Goal: Information Seeking & Learning: Check status

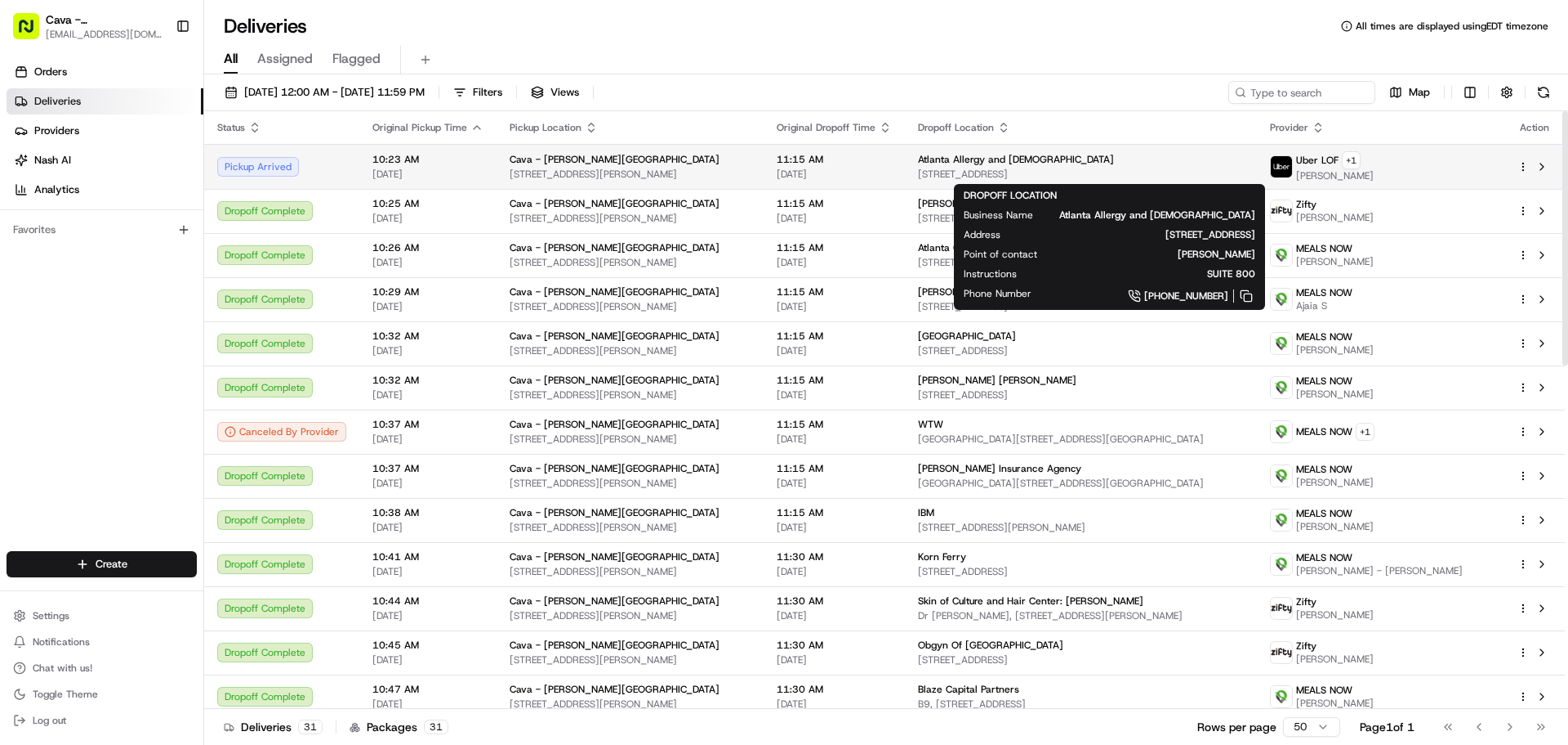
click at [1027, 165] on span "Atlanta Allergy and [DEMOGRAPHIC_DATA]" at bounding box center [1016, 159] width 196 height 13
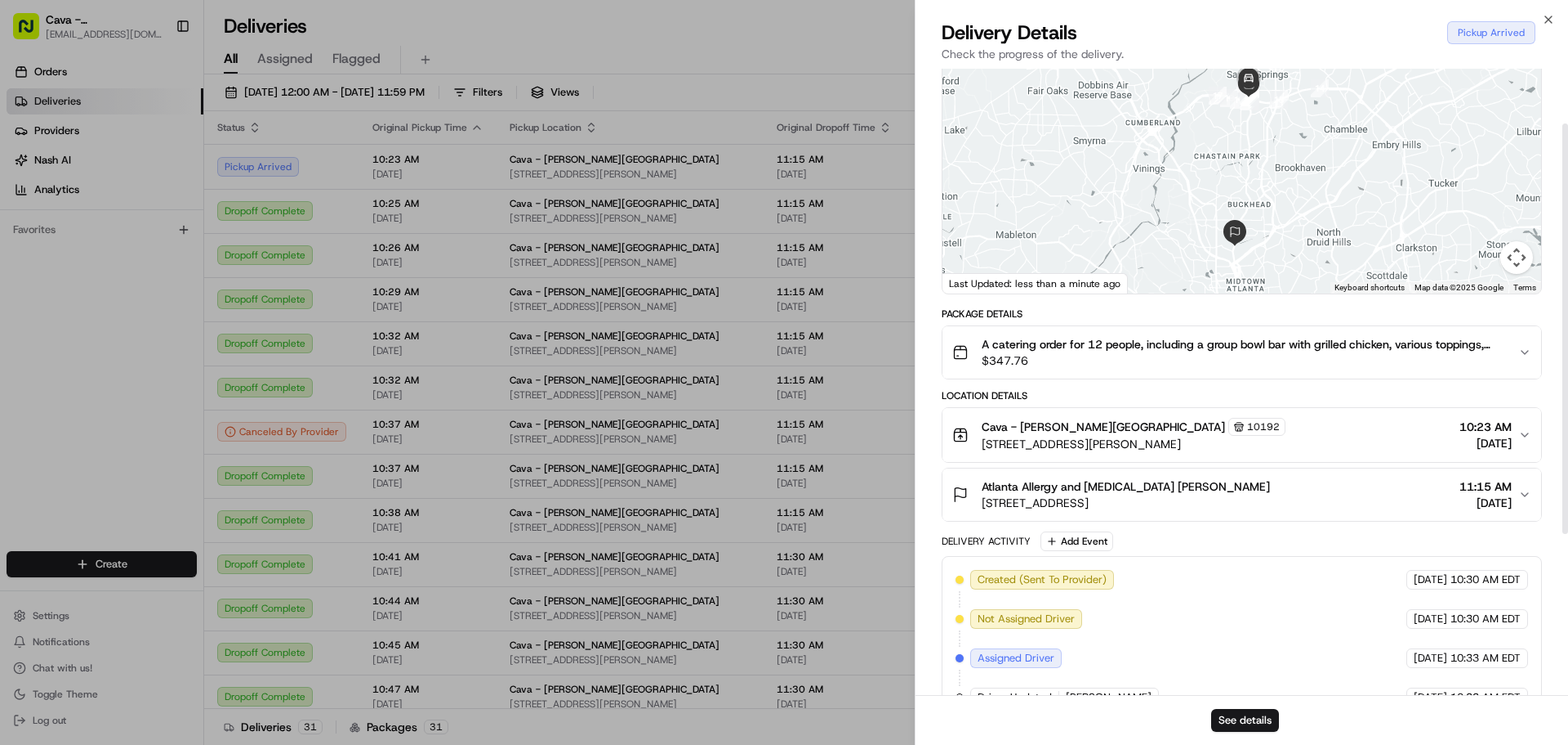
scroll to position [329, 0]
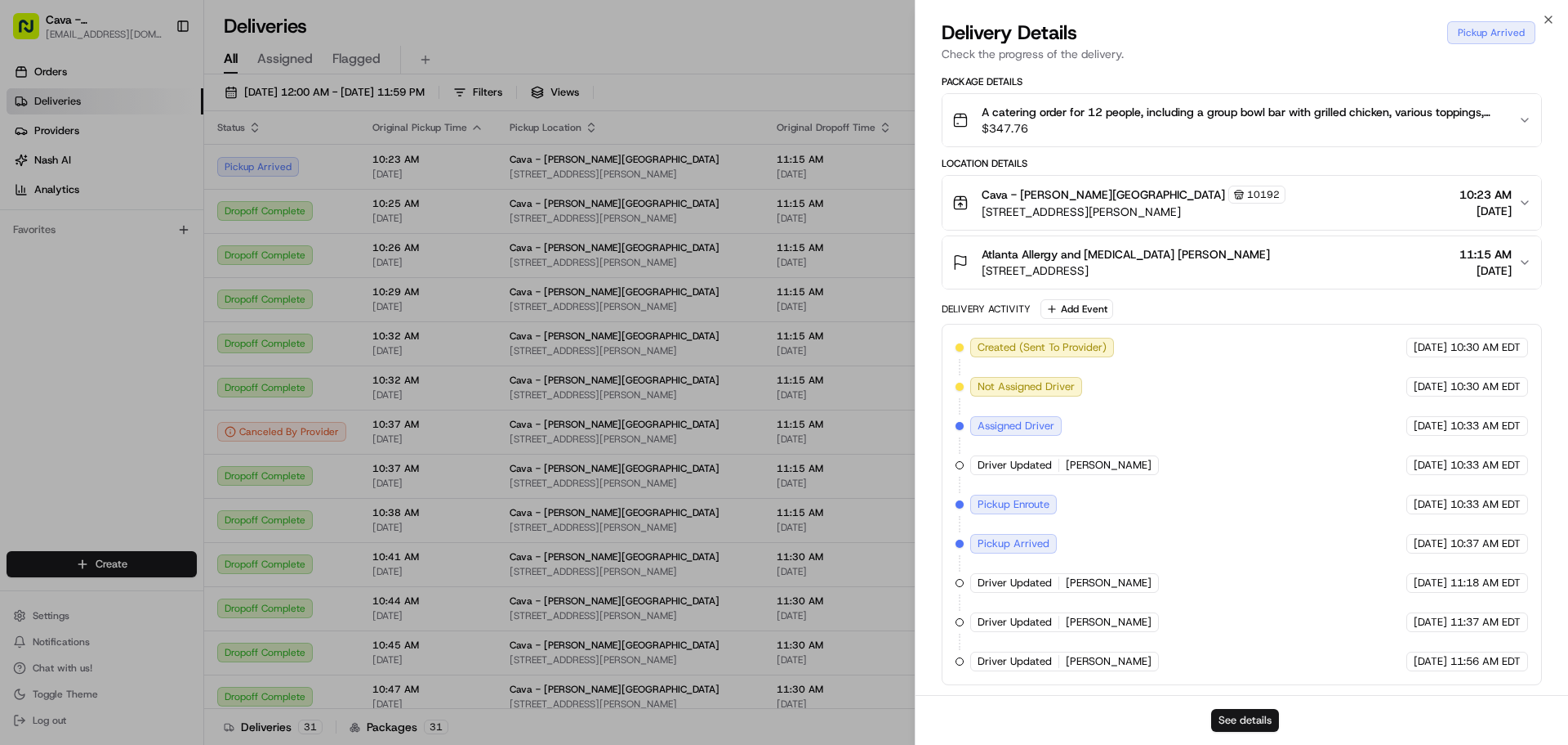
click at [1269, 726] on button "See details" at bounding box center [1245, 719] width 68 height 23
click at [1548, 23] on icon "button" at bounding box center [1548, 19] width 13 height 13
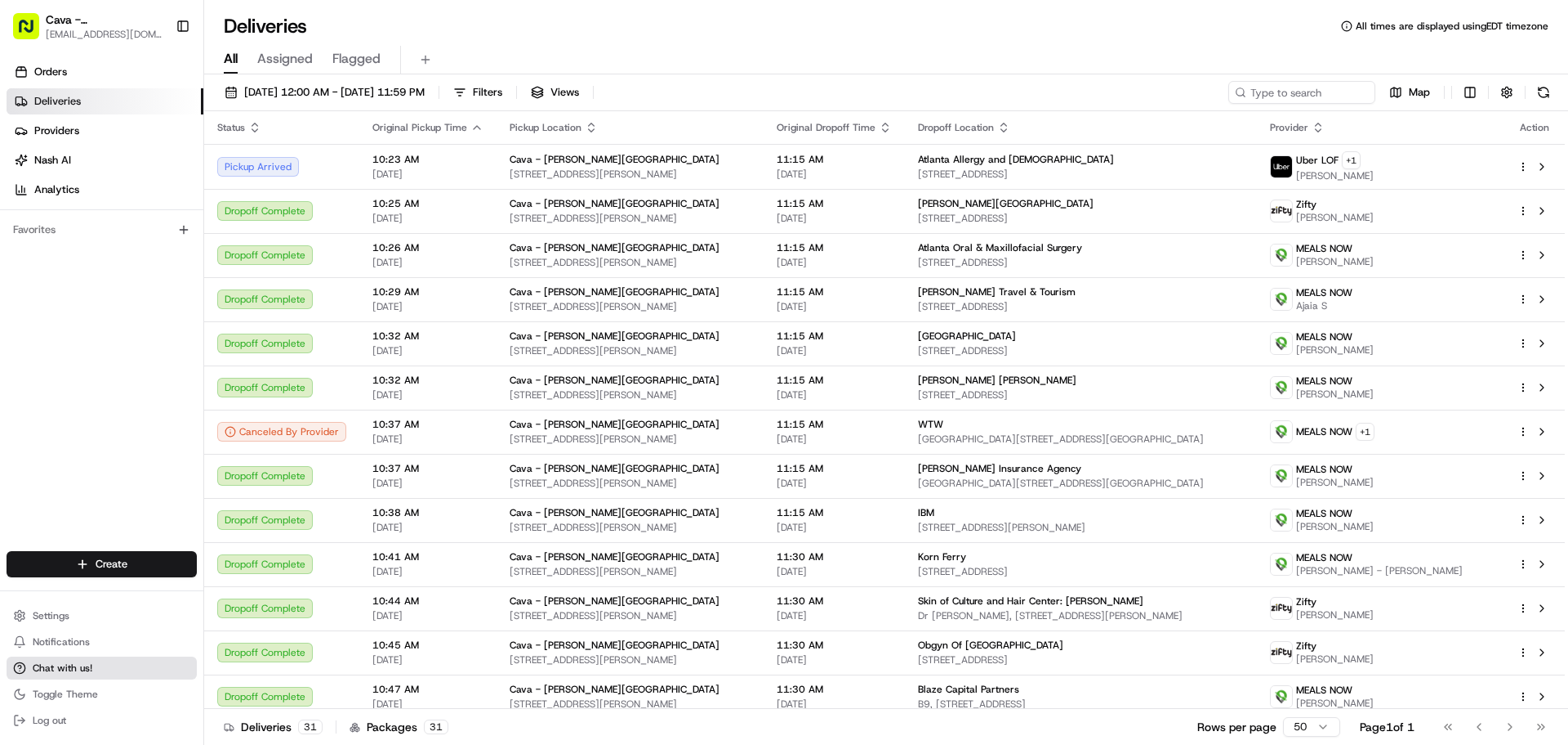
click at [49, 674] on button "Chat with us!" at bounding box center [102, 667] width 191 height 23
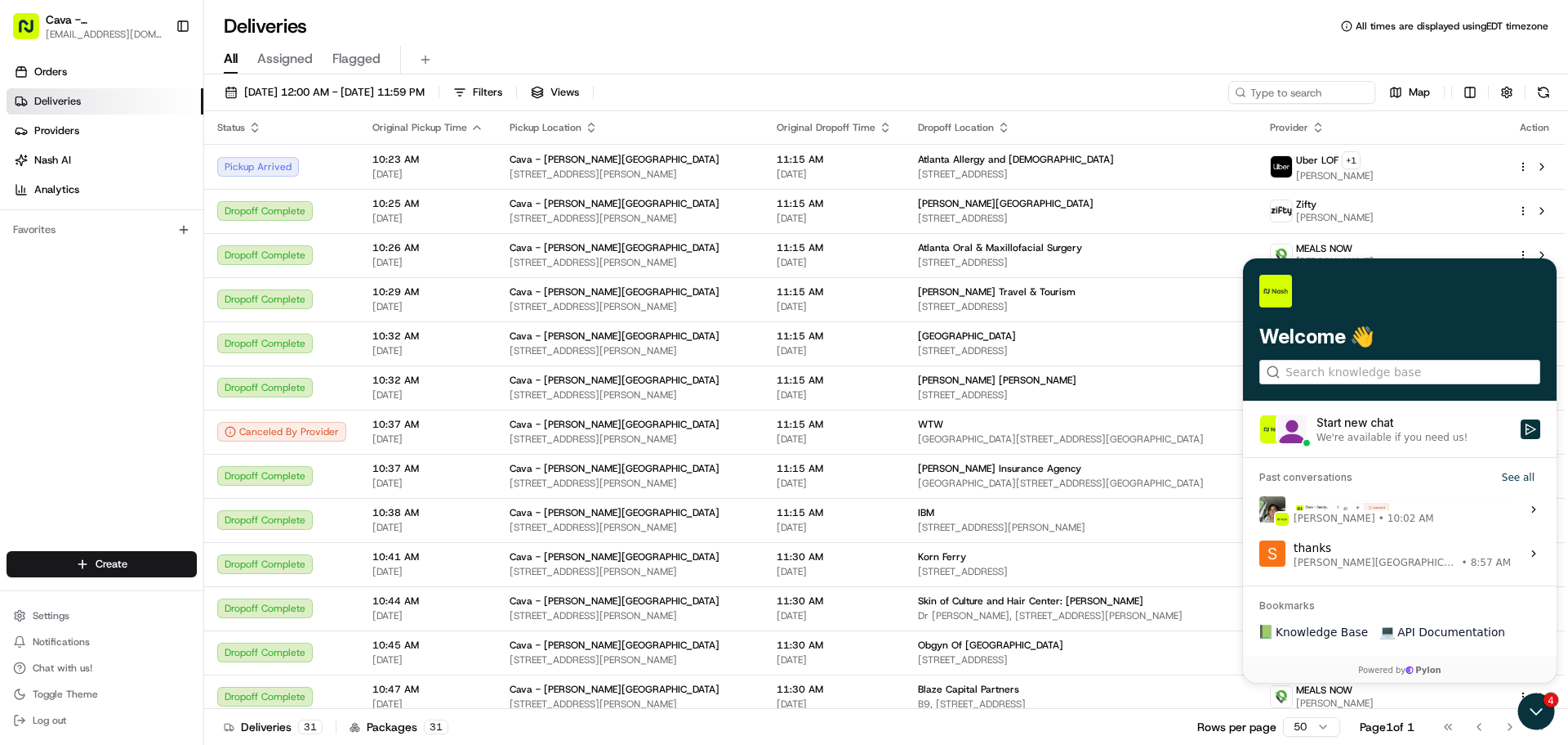
click at [1342, 508] on div "[PERSON_NAME] • 10:02 AM" at bounding box center [1402, 509] width 217 height 31
click at [1259, 509] on button "View issue" at bounding box center [1259, 509] width 1 height 1
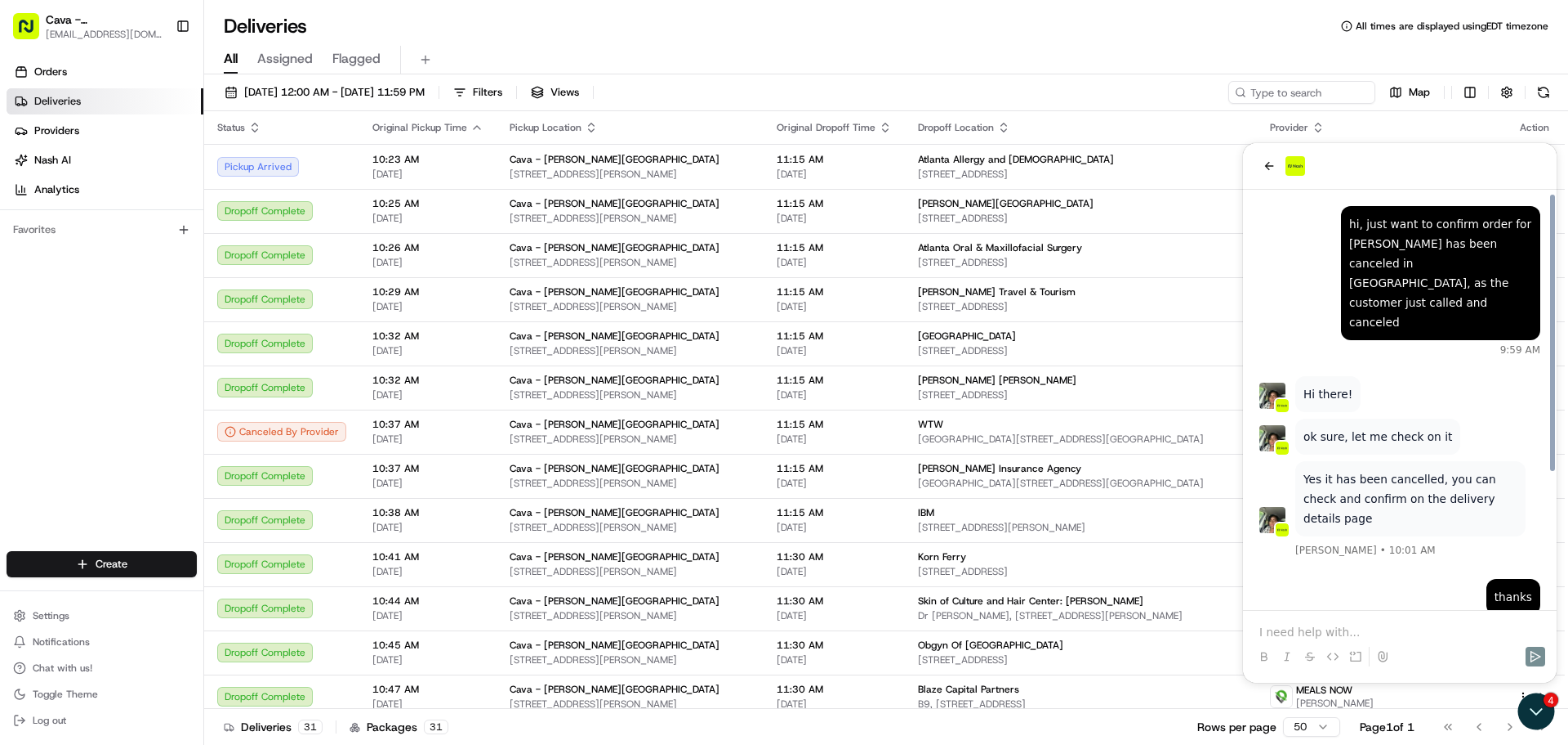
scroll to position [204, 0]
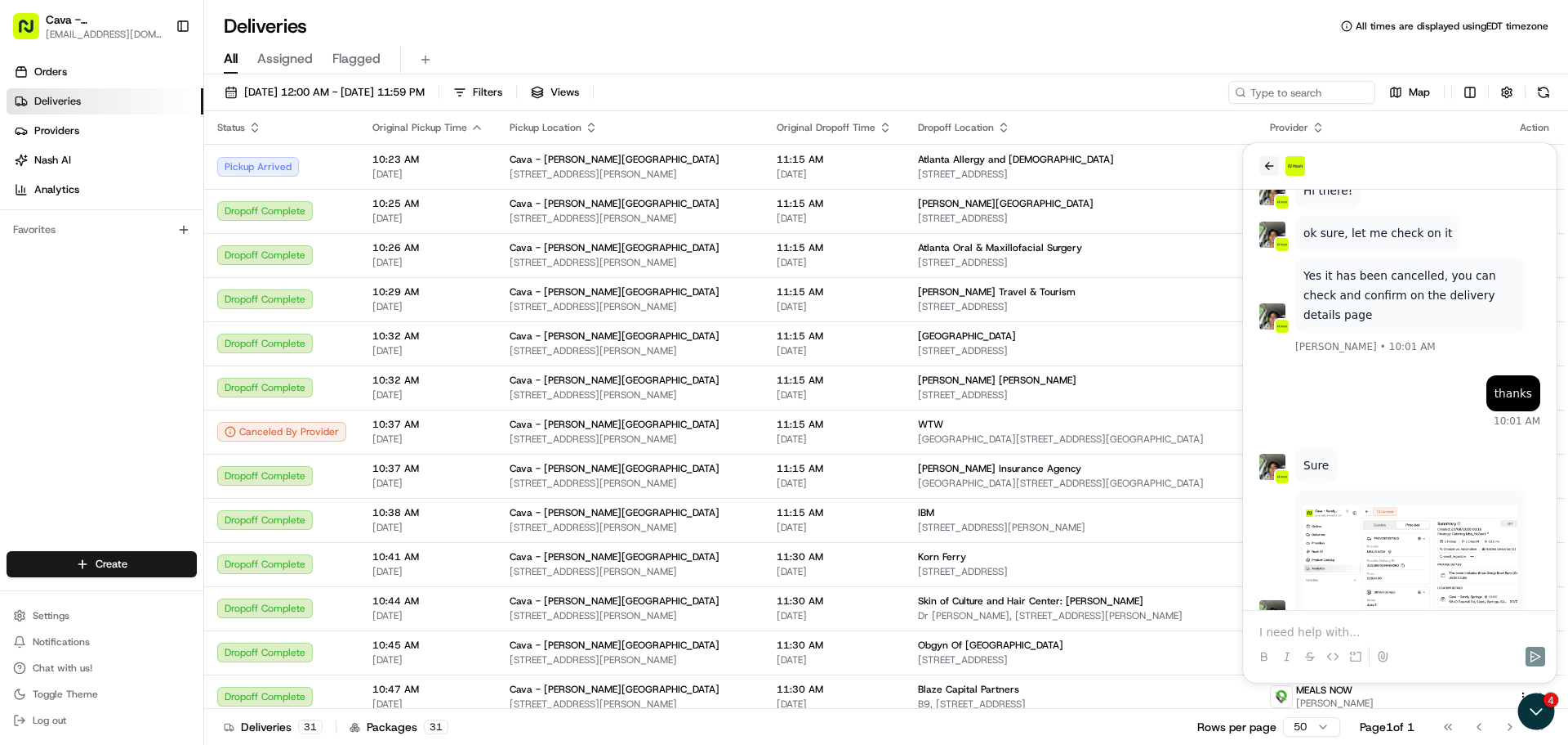
click at [1262, 163] on button "back" at bounding box center [1269, 166] width 20 height 20
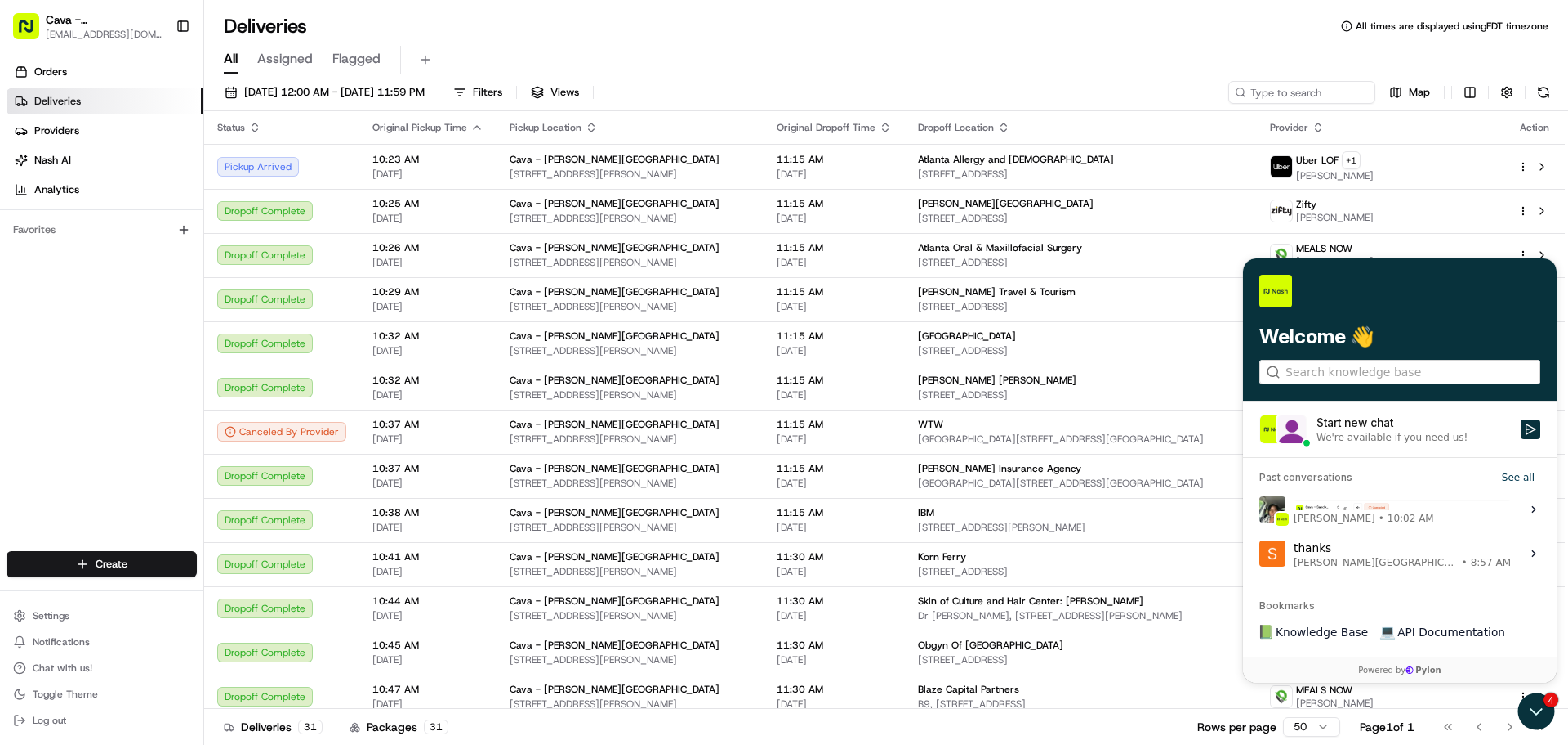
click at [1349, 423] on div "Start new chat" at bounding box center [1413, 422] width 195 height 17
click at [1521, 423] on button "Start new chat We're available if you need us!" at bounding box center [1530, 429] width 20 height 20
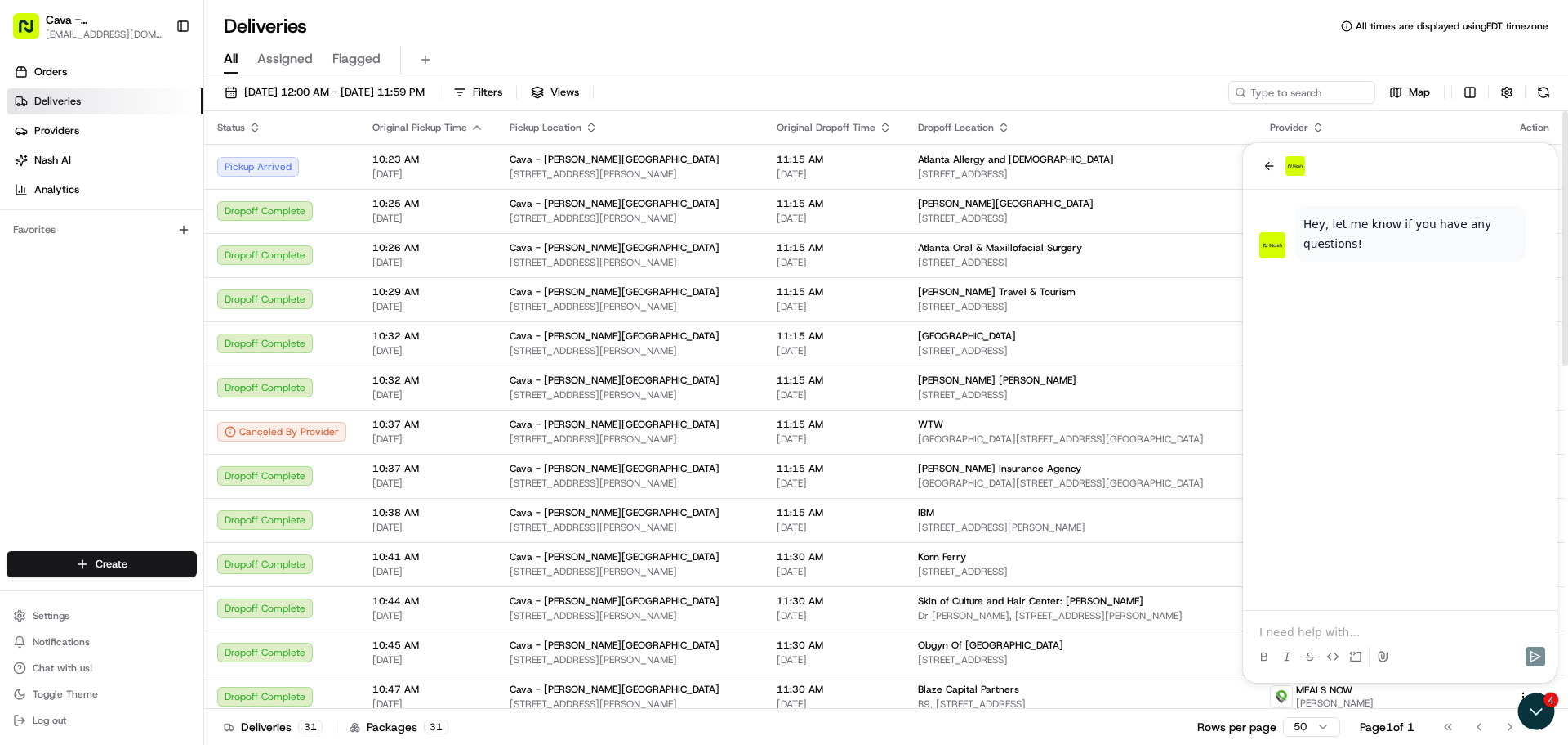
click at [1317, 630] on p at bounding box center [1399, 631] width 281 height 17
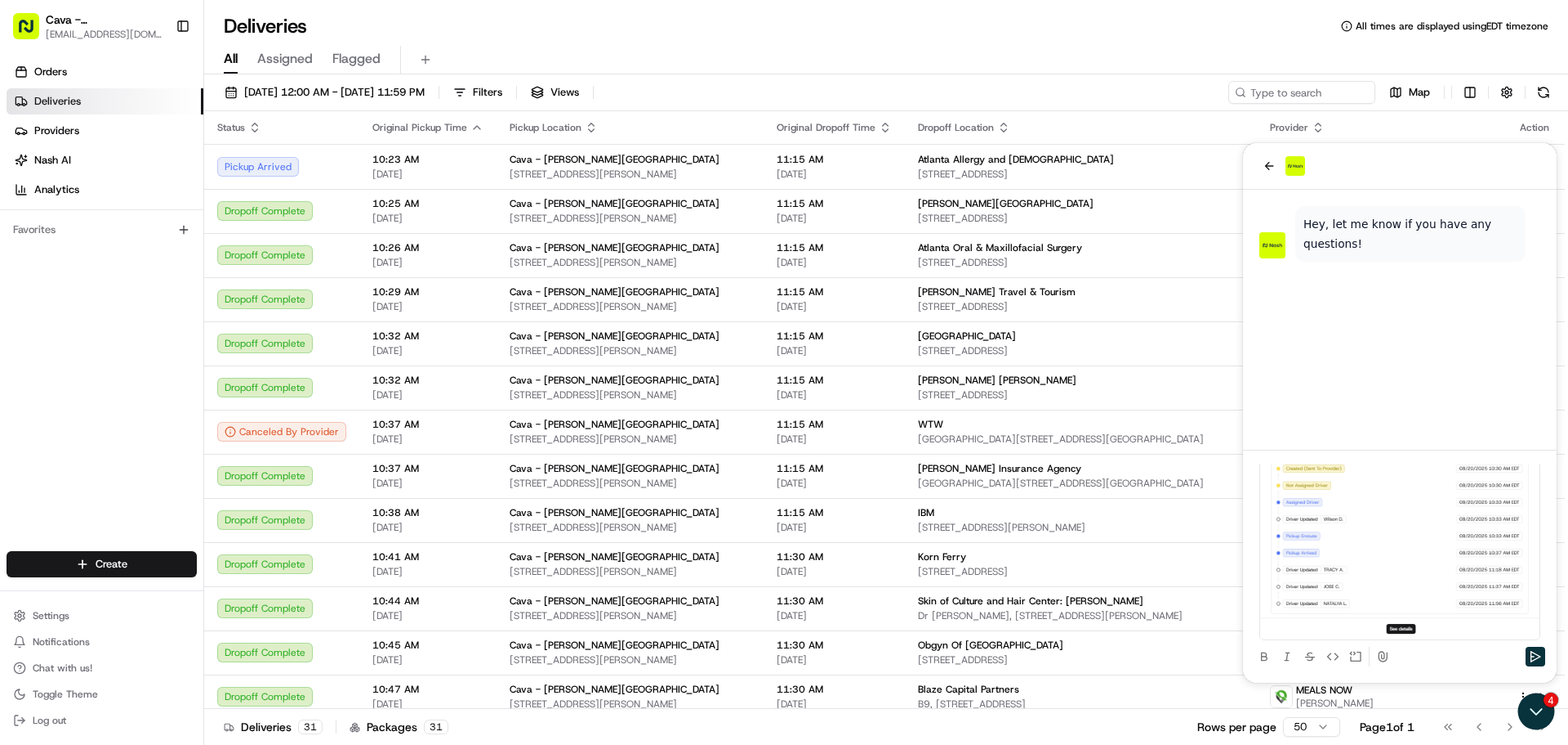
scroll to position [154, 0]
click at [1311, 638] on p at bounding box center [1399, 646] width 281 height 17
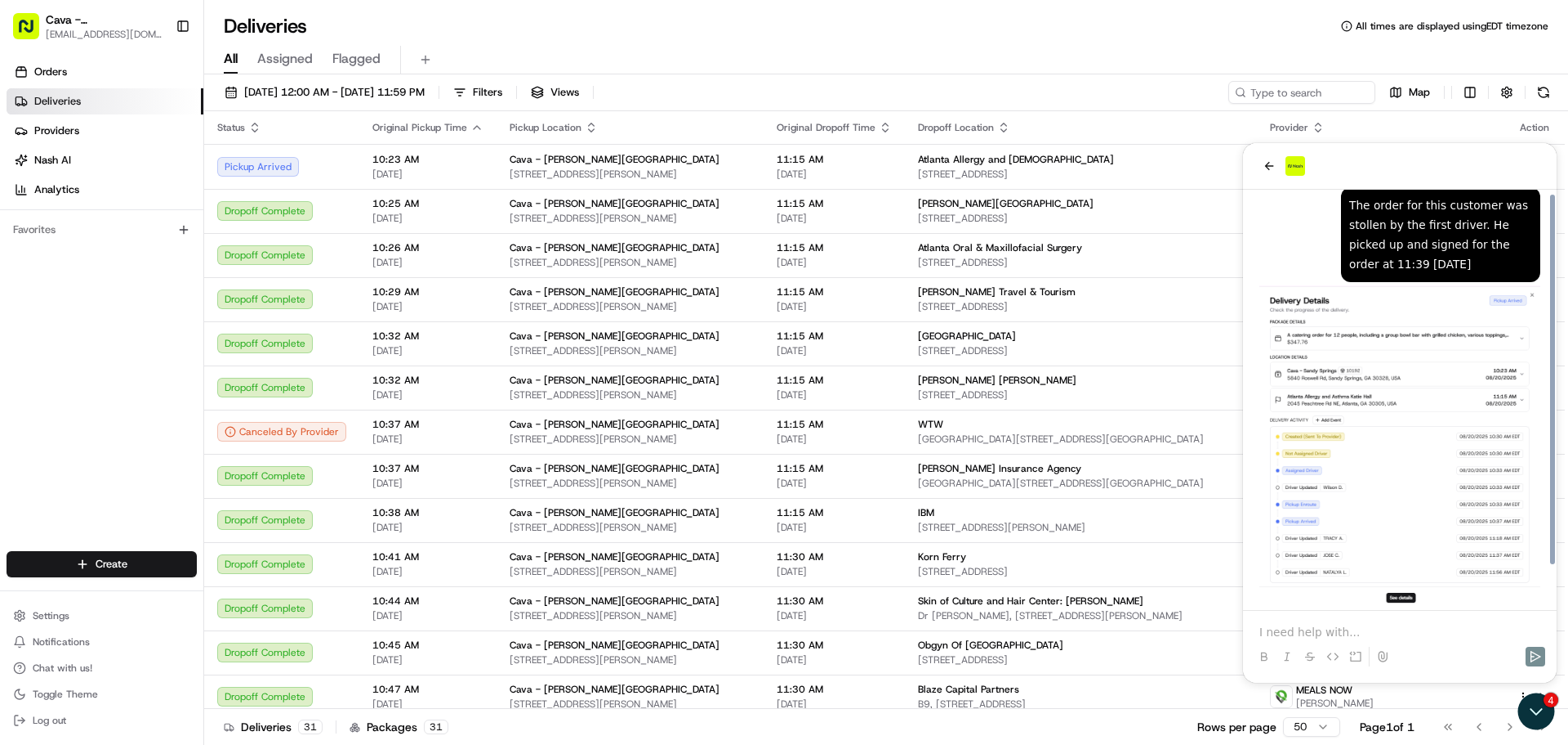
scroll to position [46, 0]
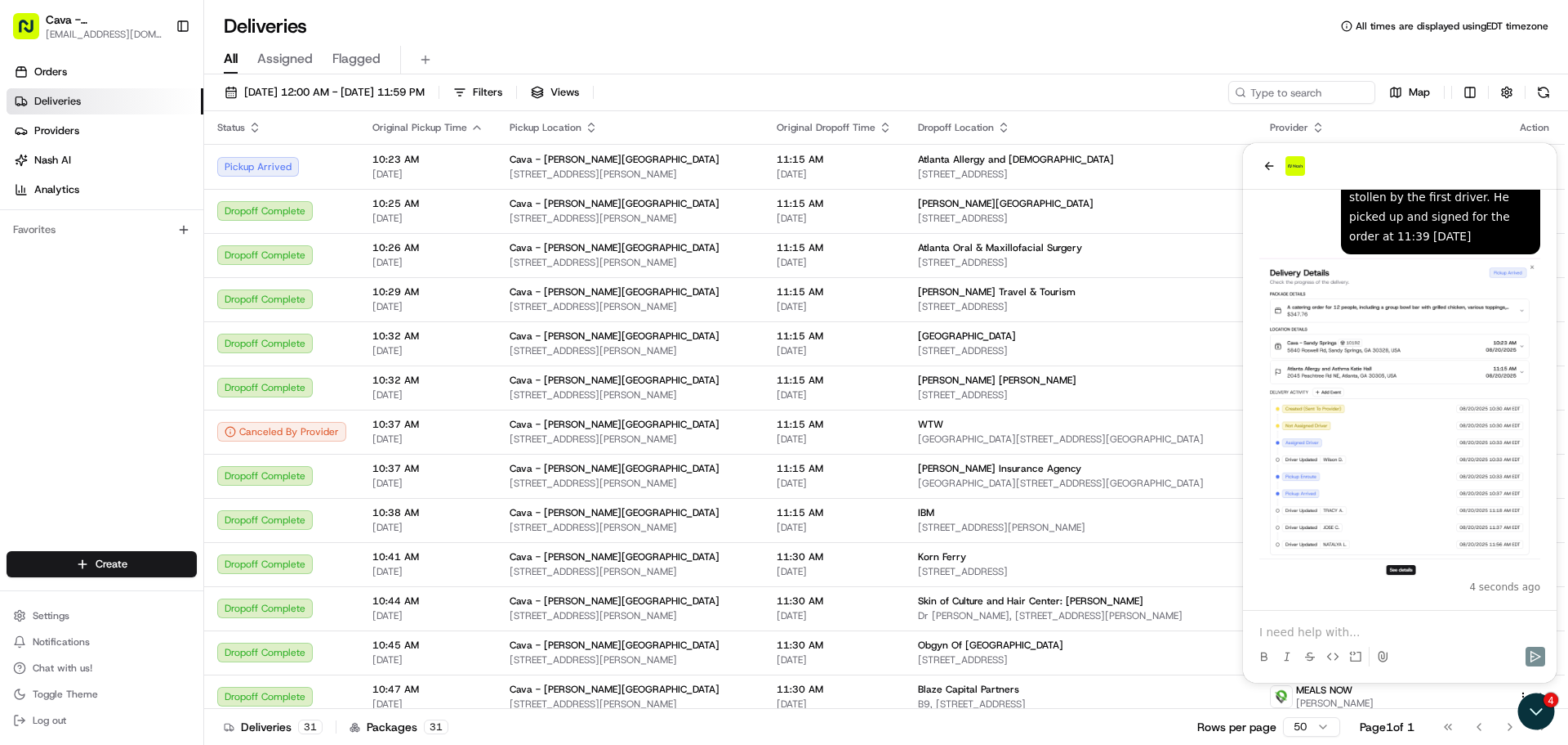
click at [1325, 633] on p at bounding box center [1399, 631] width 281 height 17
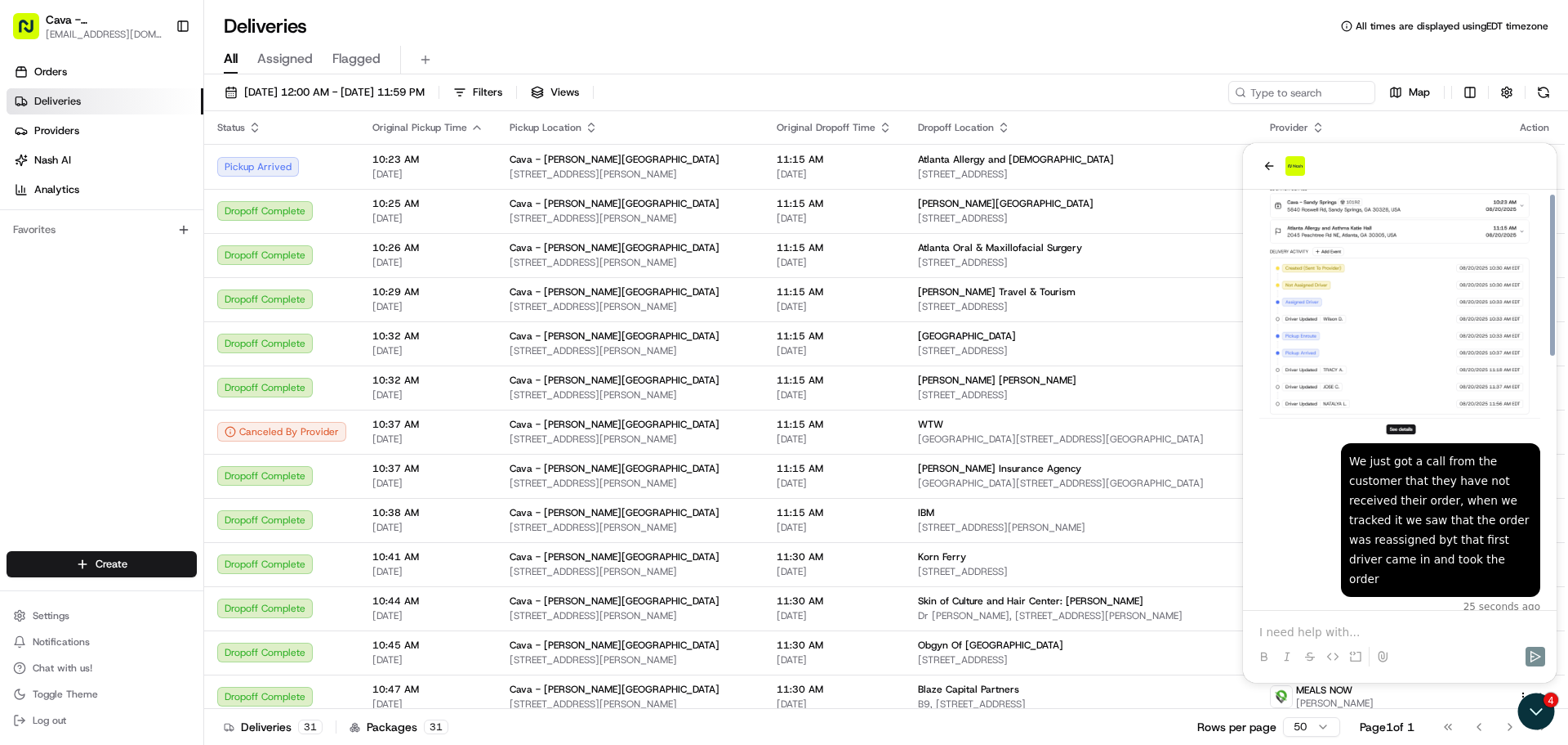
scroll to position [651, 0]
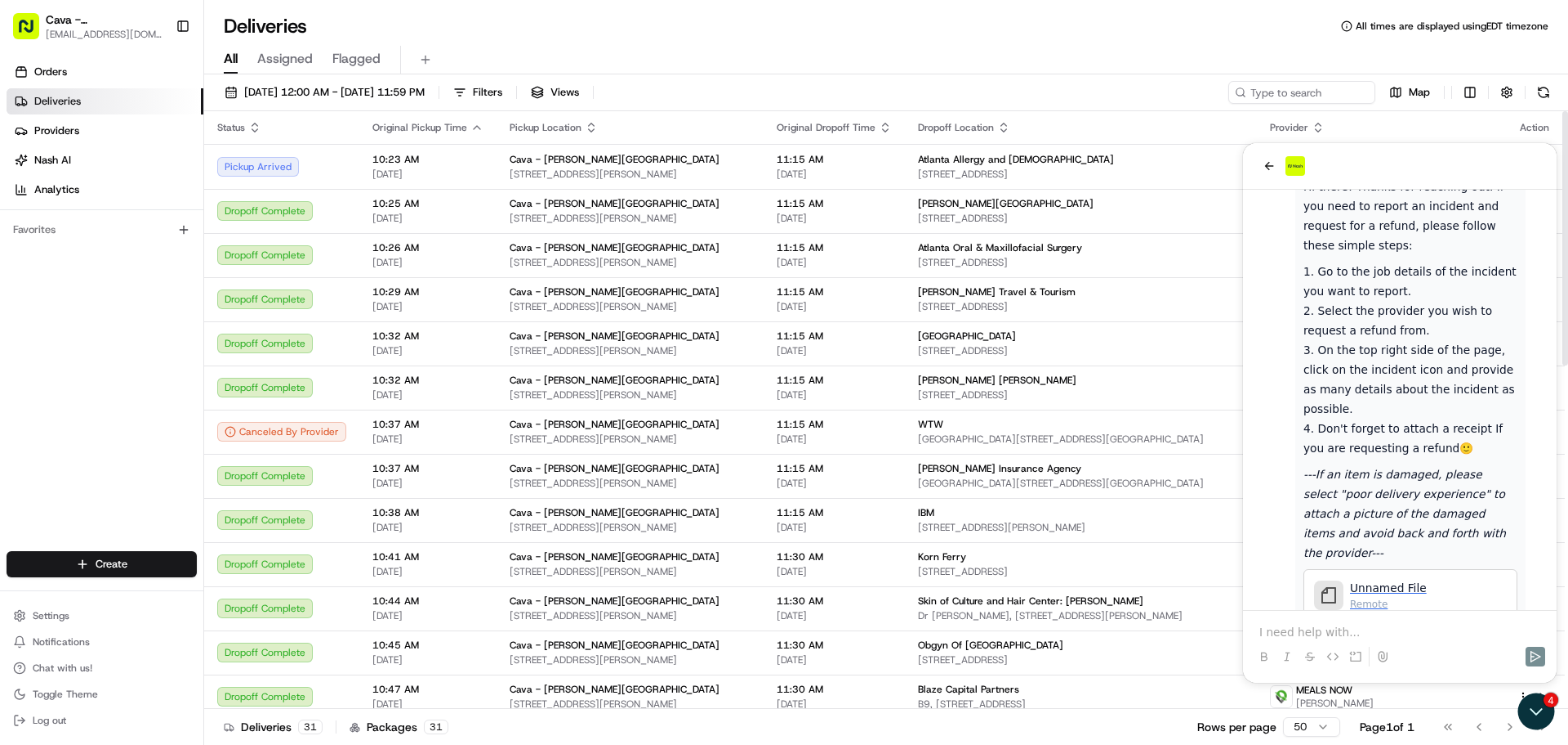
click at [898, 74] on div "[DATE] 12:00 AM - [DATE] 11:59 PM Filters Views Map Status Original Pickup Time…" at bounding box center [886, 411] width 1364 height 674
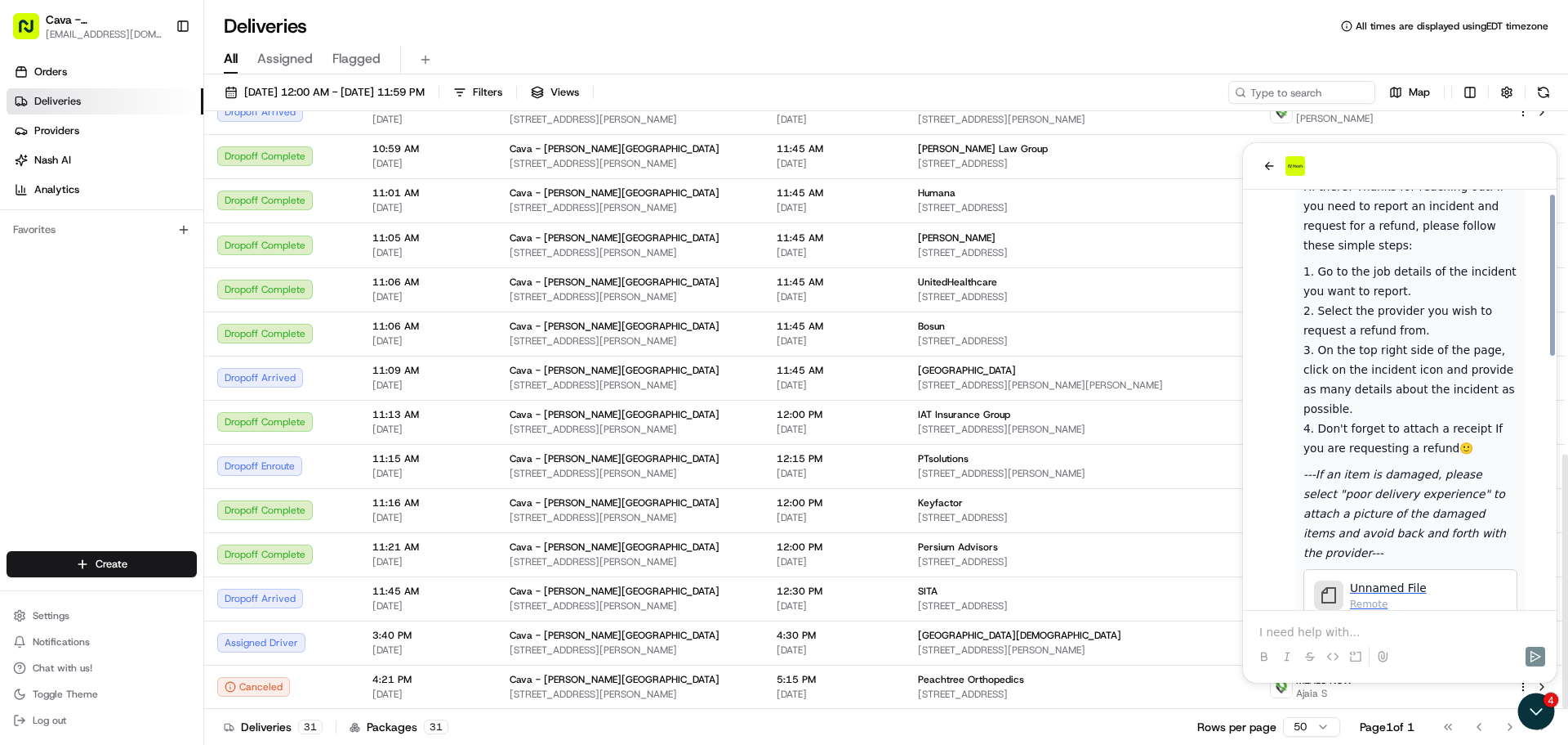
drag, startPoint x: 1342, startPoint y: 627, endPoint x: 1358, endPoint y: 590, distance: 40.3
click at [1342, 627] on p at bounding box center [1399, 631] width 281 height 17
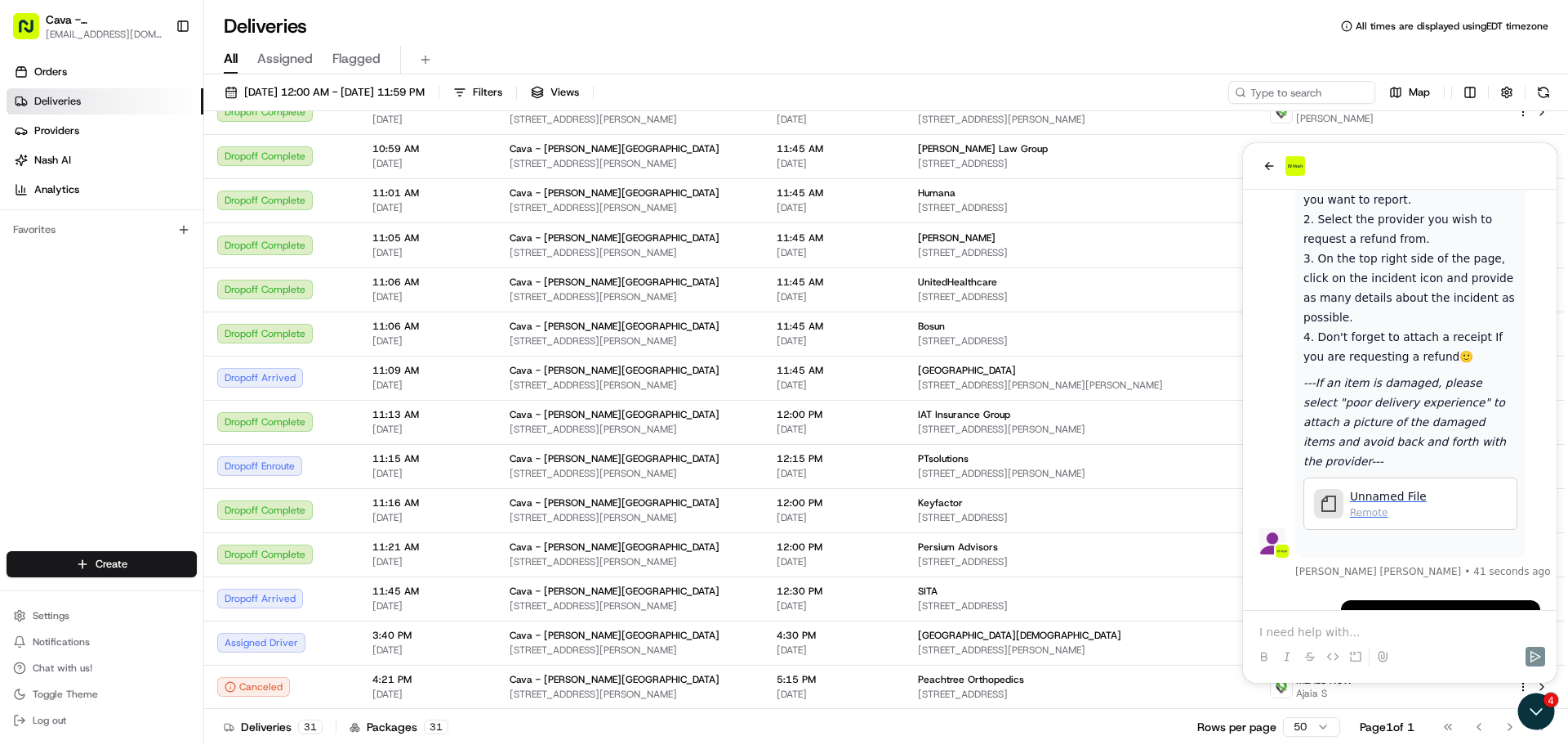
click at [1363, 638] on p at bounding box center [1399, 631] width 281 height 17
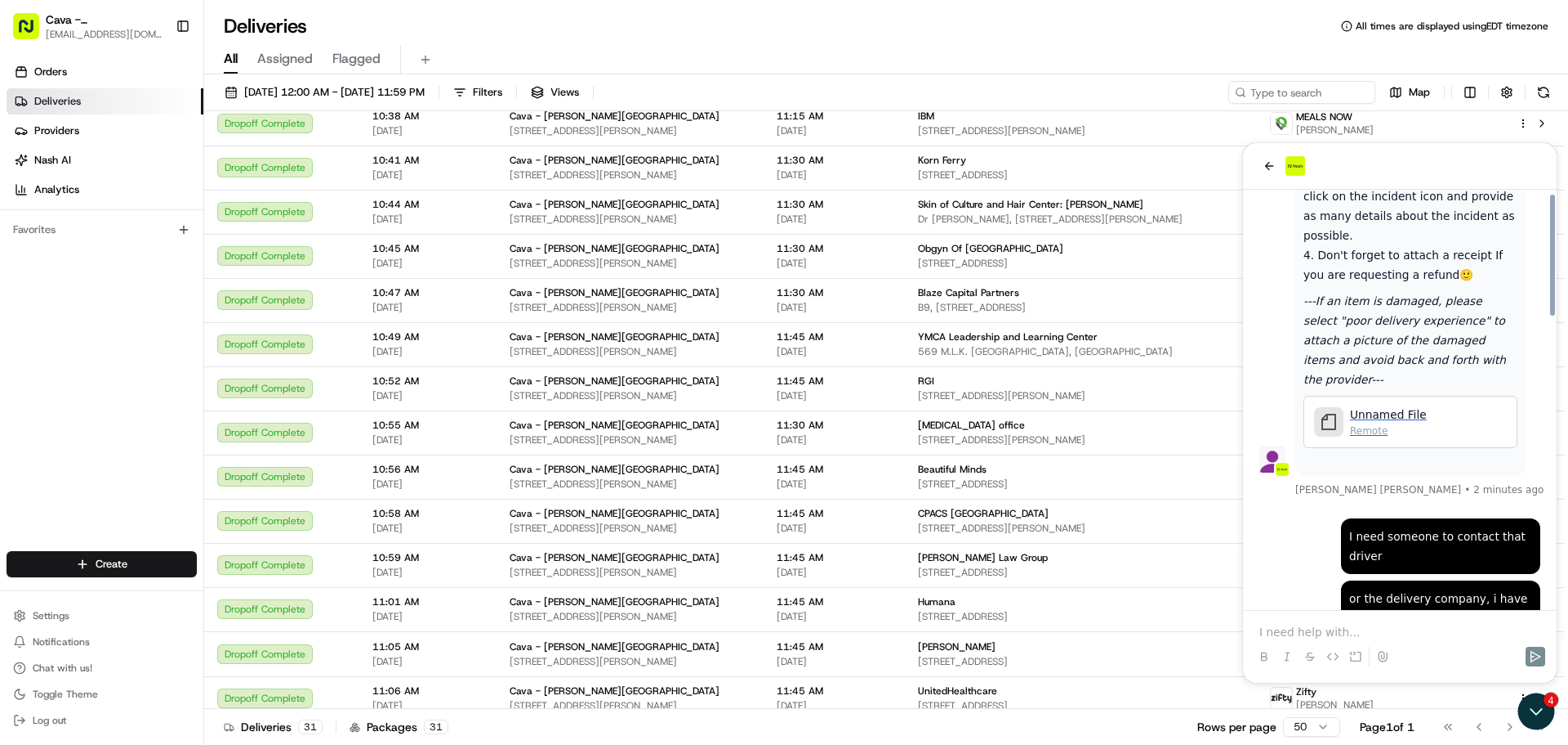
scroll to position [1008, 0]
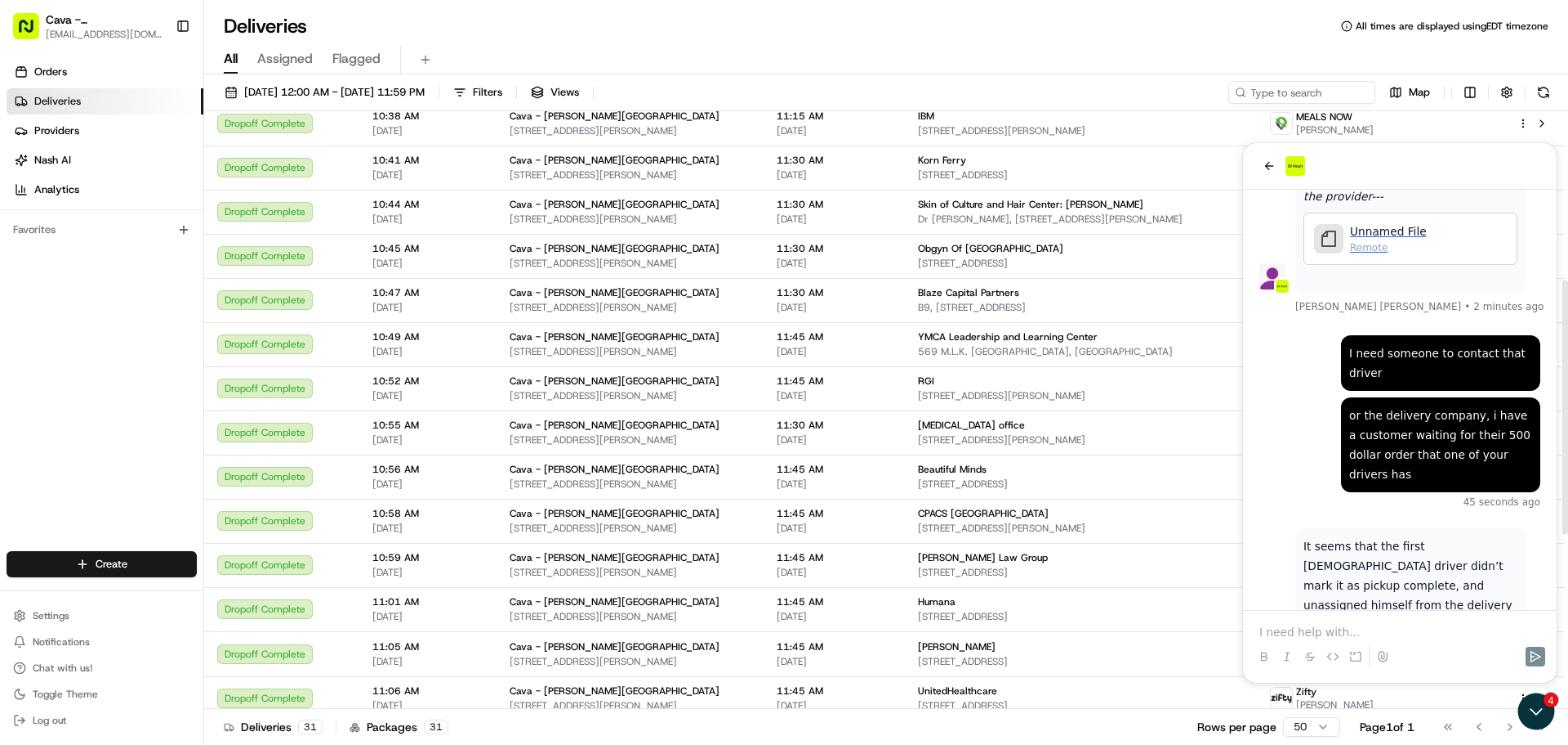
click at [1308, 631] on p at bounding box center [1399, 631] width 281 height 17
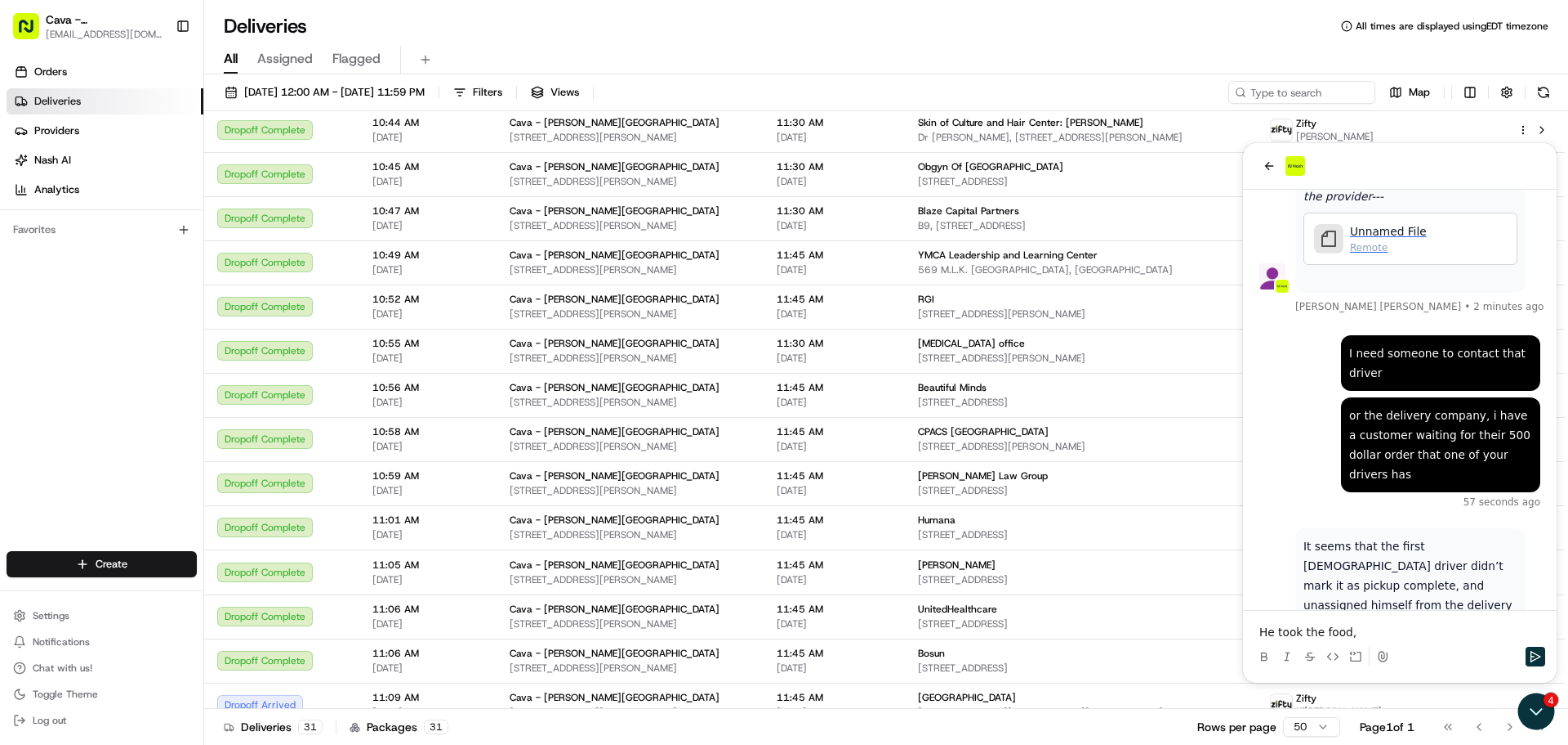
drag, startPoint x: 1369, startPoint y: 624, endPoint x: 1370, endPoint y: 636, distance: 12.0
click at [1369, 631] on p "He took the food," at bounding box center [1399, 631] width 281 height 17
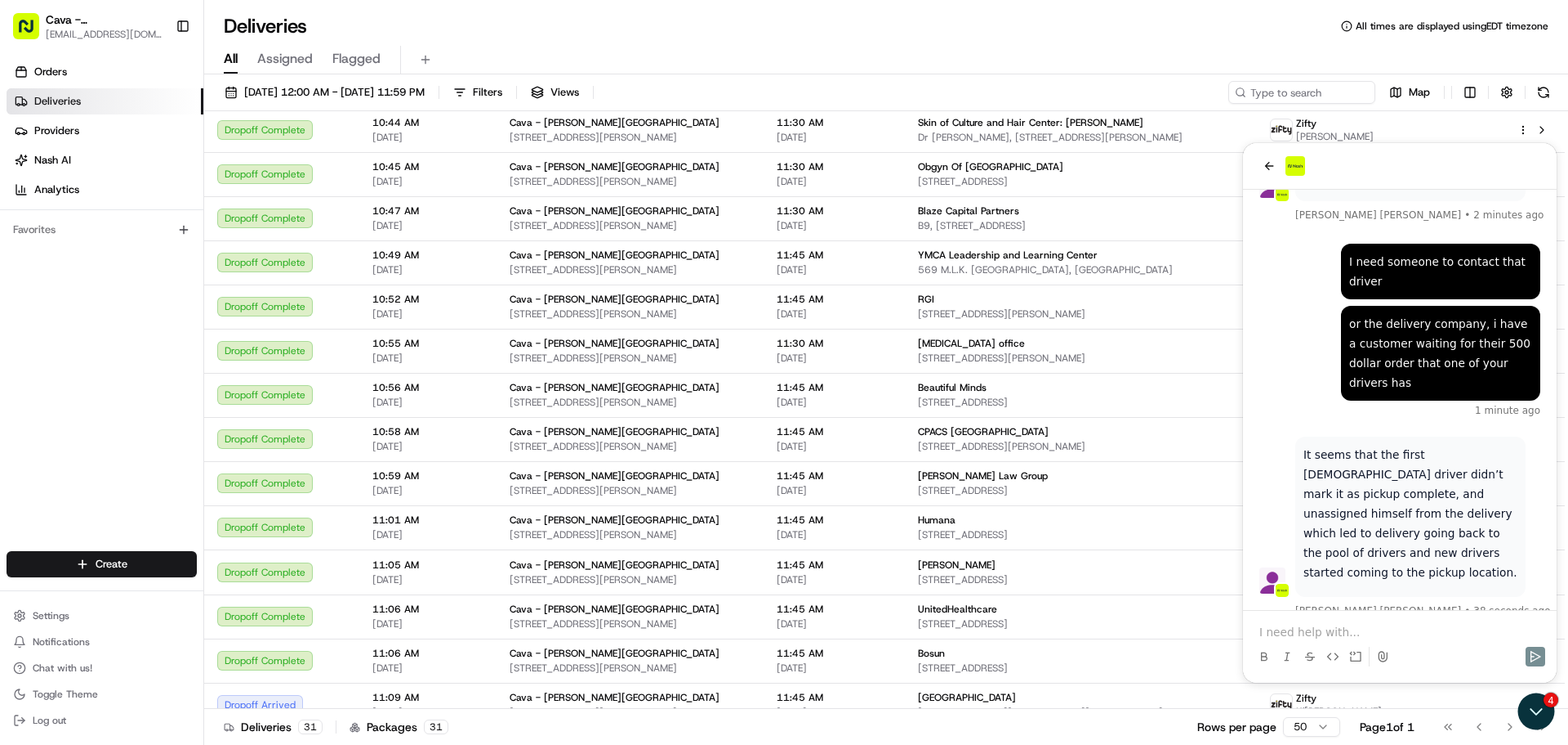
click at [1380, 636] on p at bounding box center [1399, 631] width 281 height 17
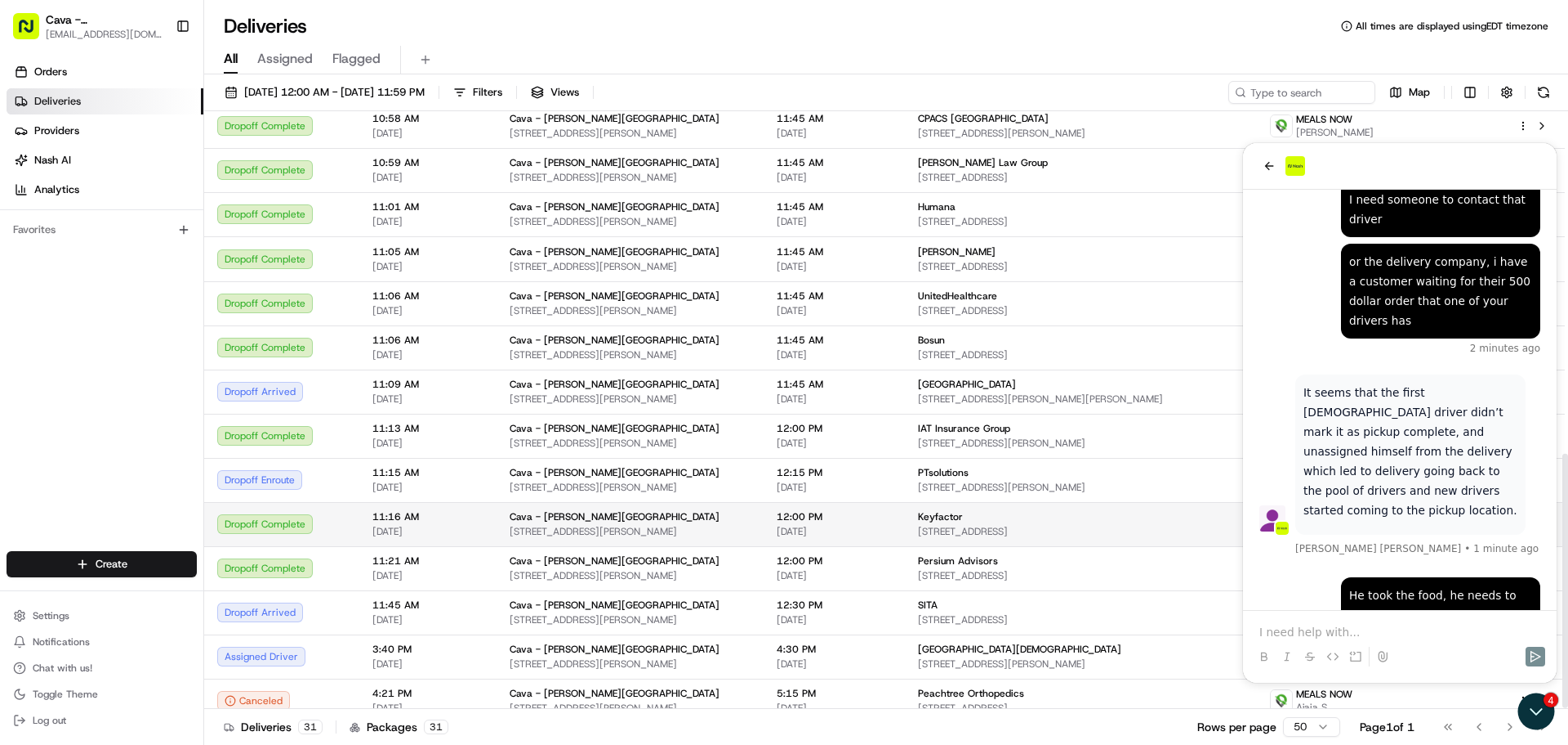
scroll to position [805, 0]
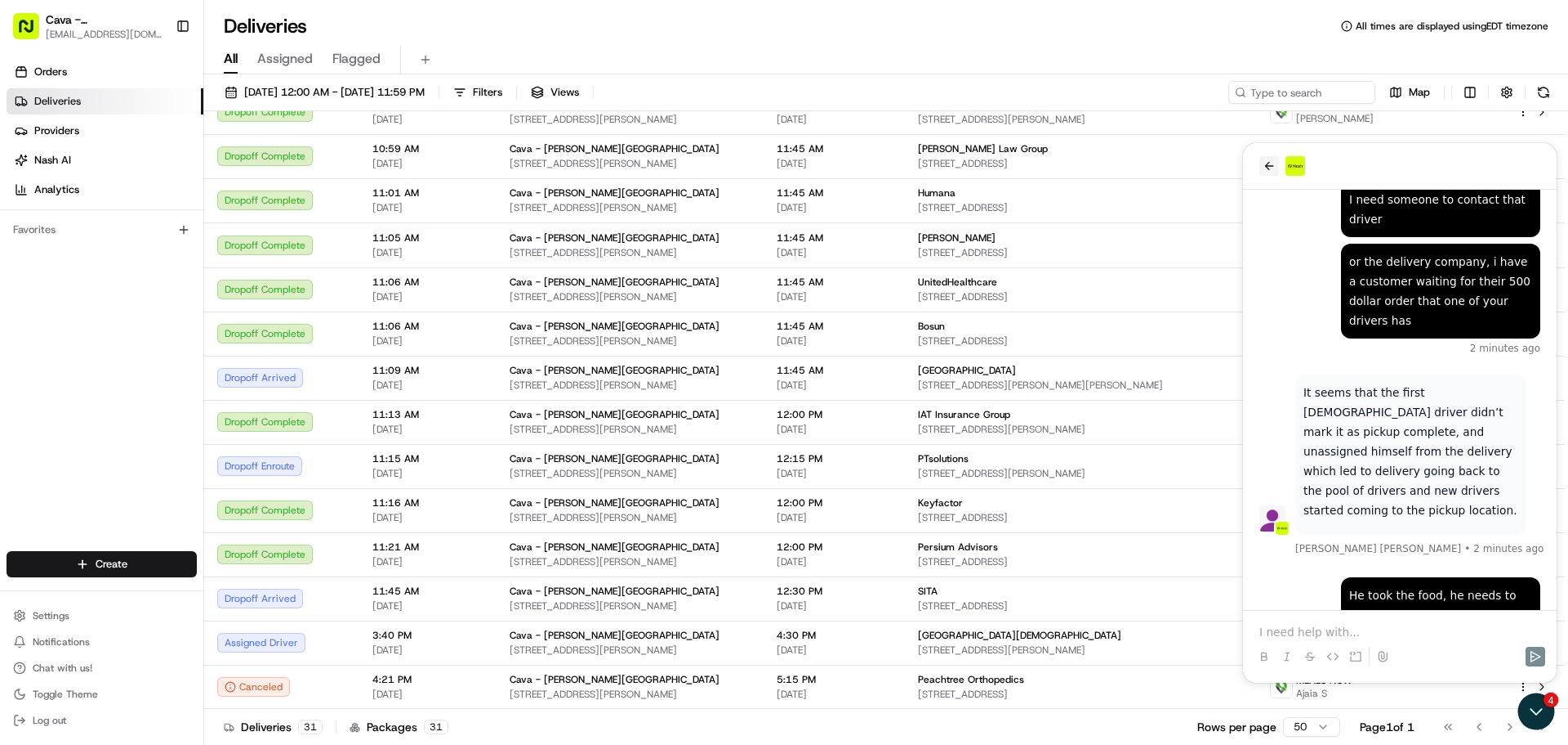
click at [1275, 162] on icon "back" at bounding box center [1269, 165] width 13 height 13
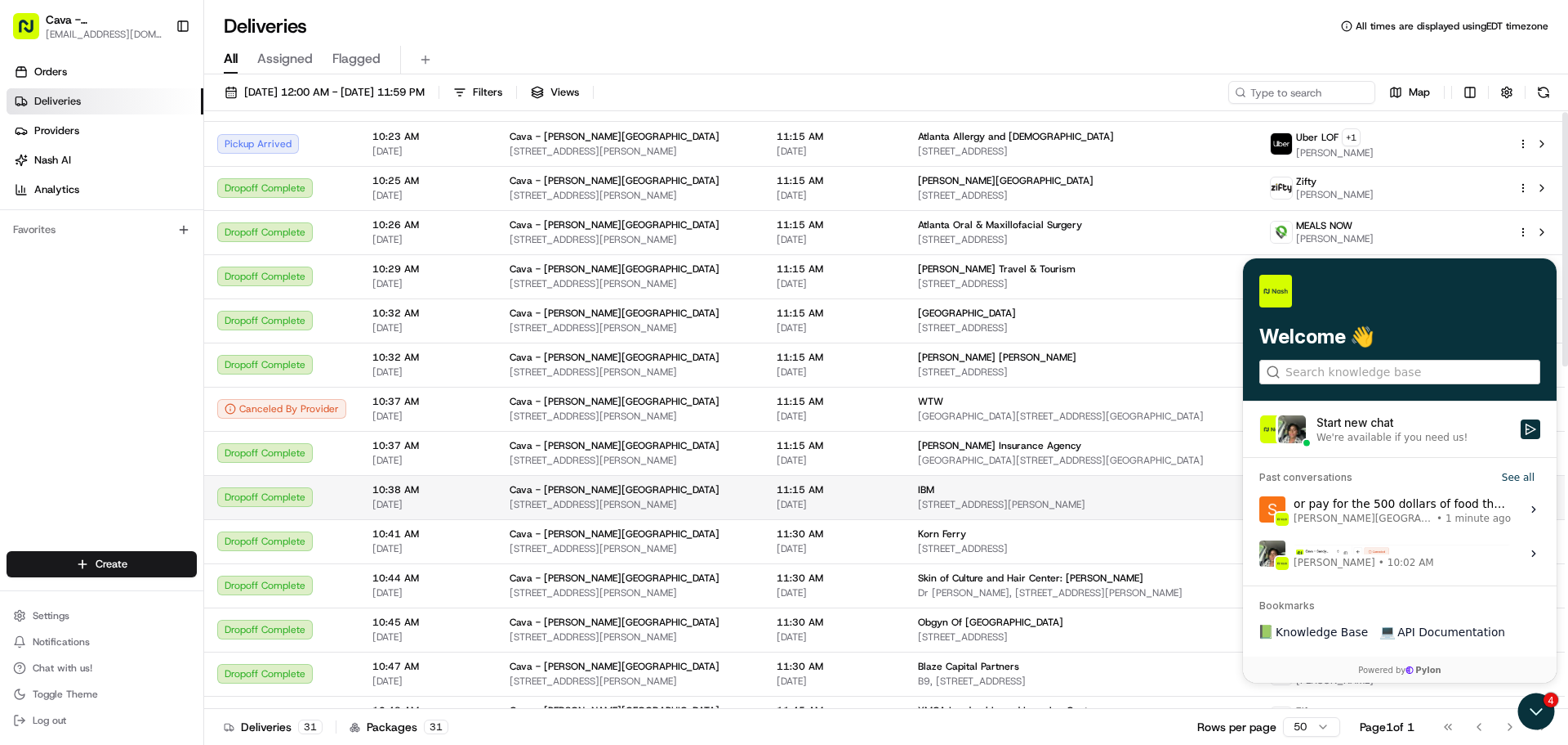
scroll to position [0, 0]
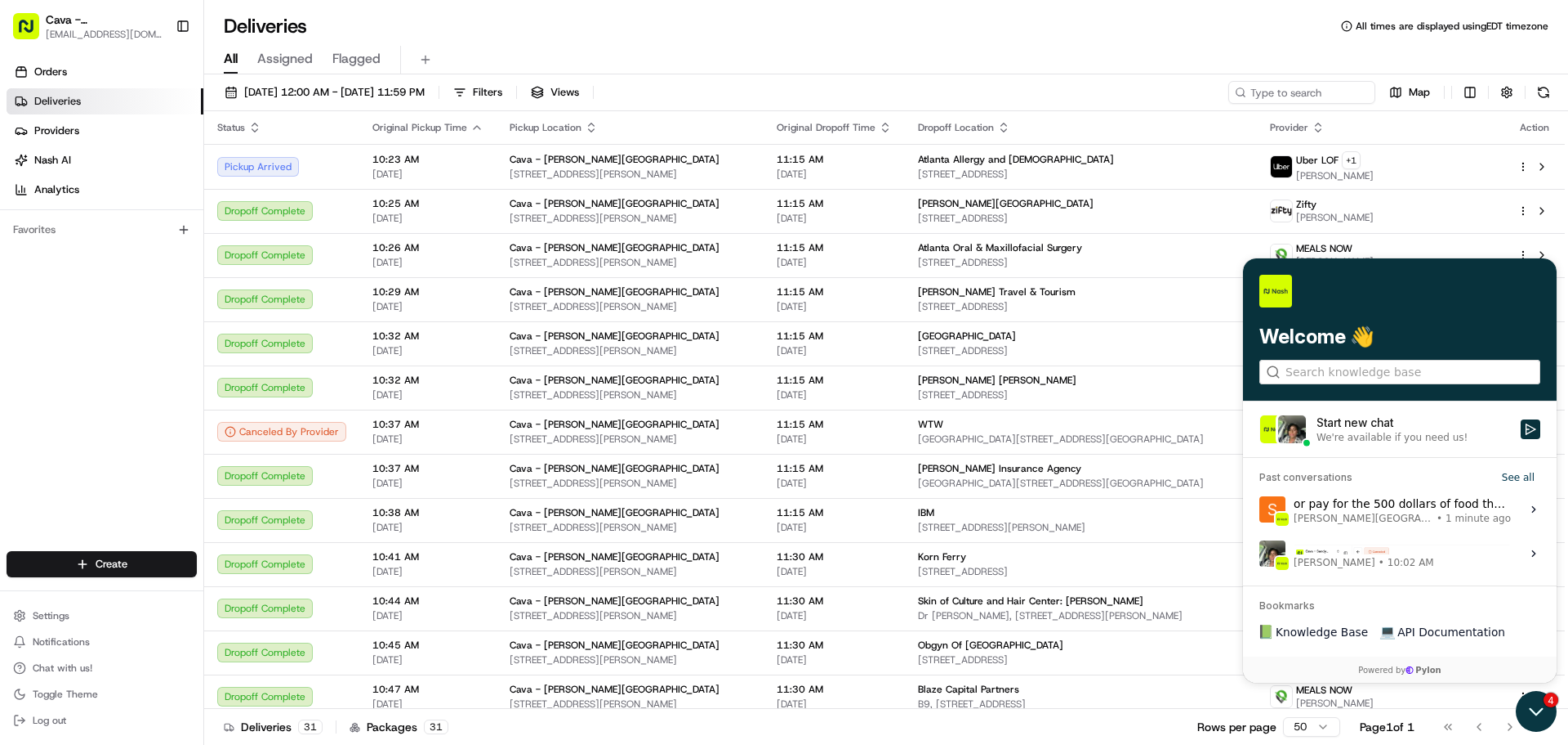
click at [1528, 712] on icon "Open customer support" at bounding box center [1535, 710] width 40 height 41
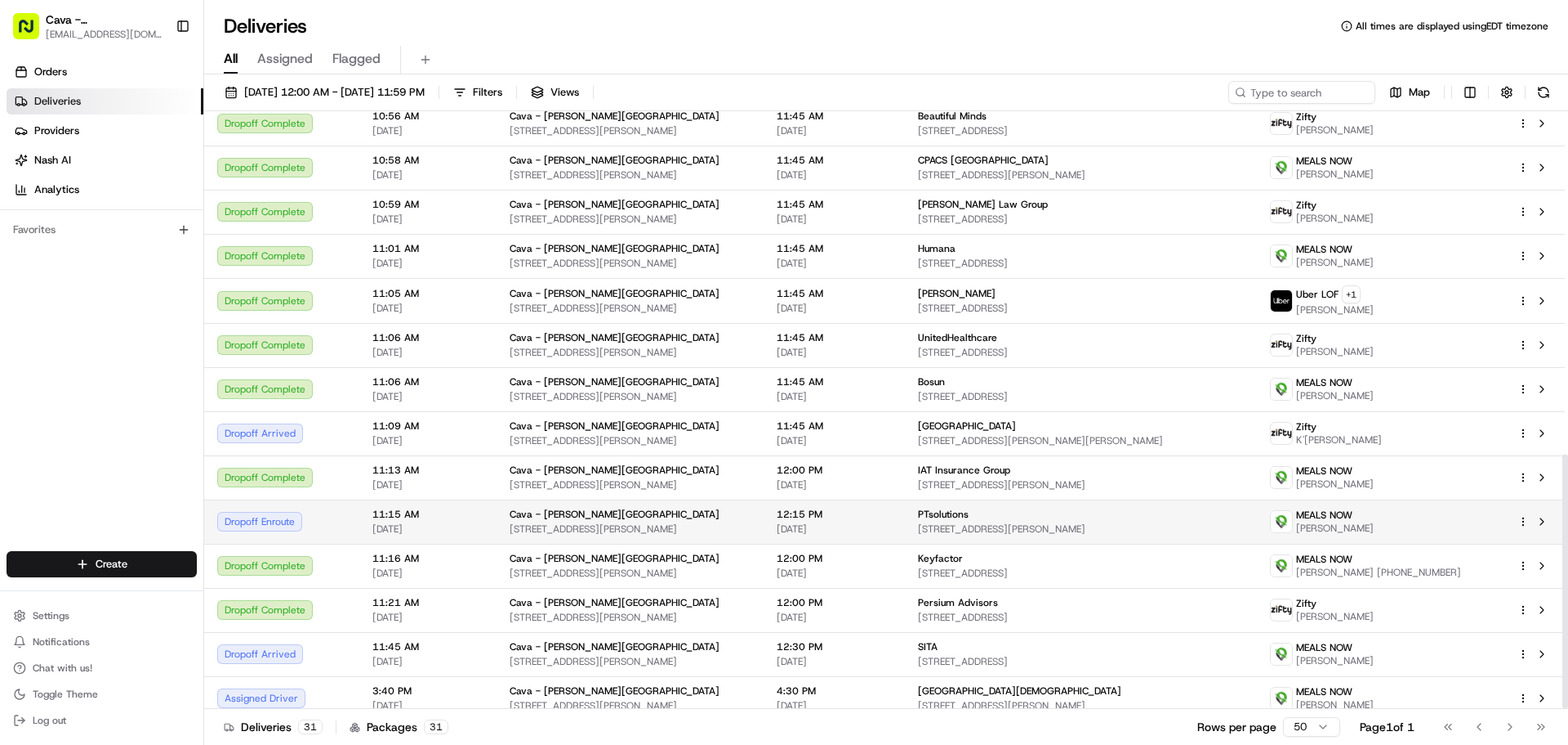
scroll to position [805, 0]
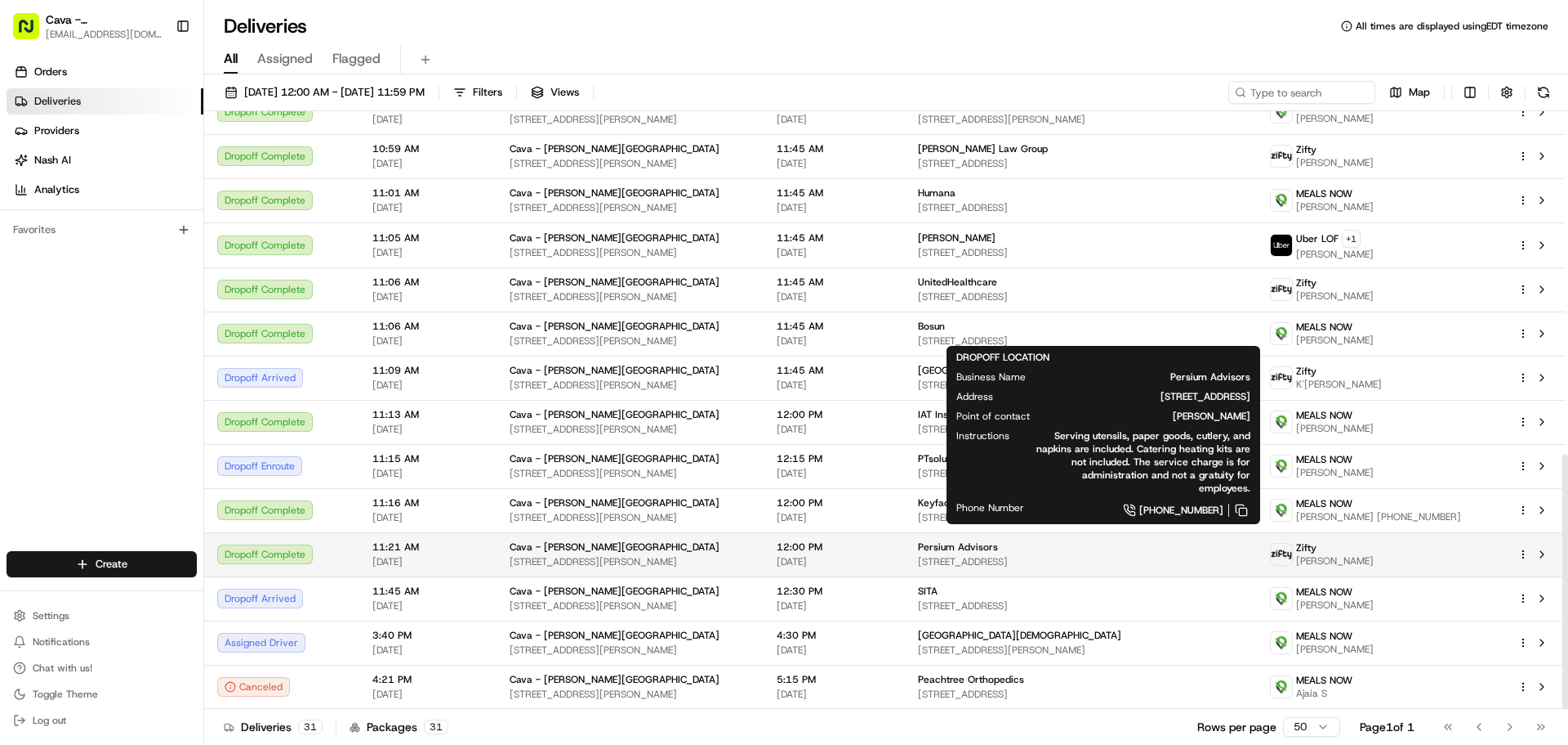
click at [1003, 562] on span "[STREET_ADDRESS]" at bounding box center [1081, 561] width 327 height 13
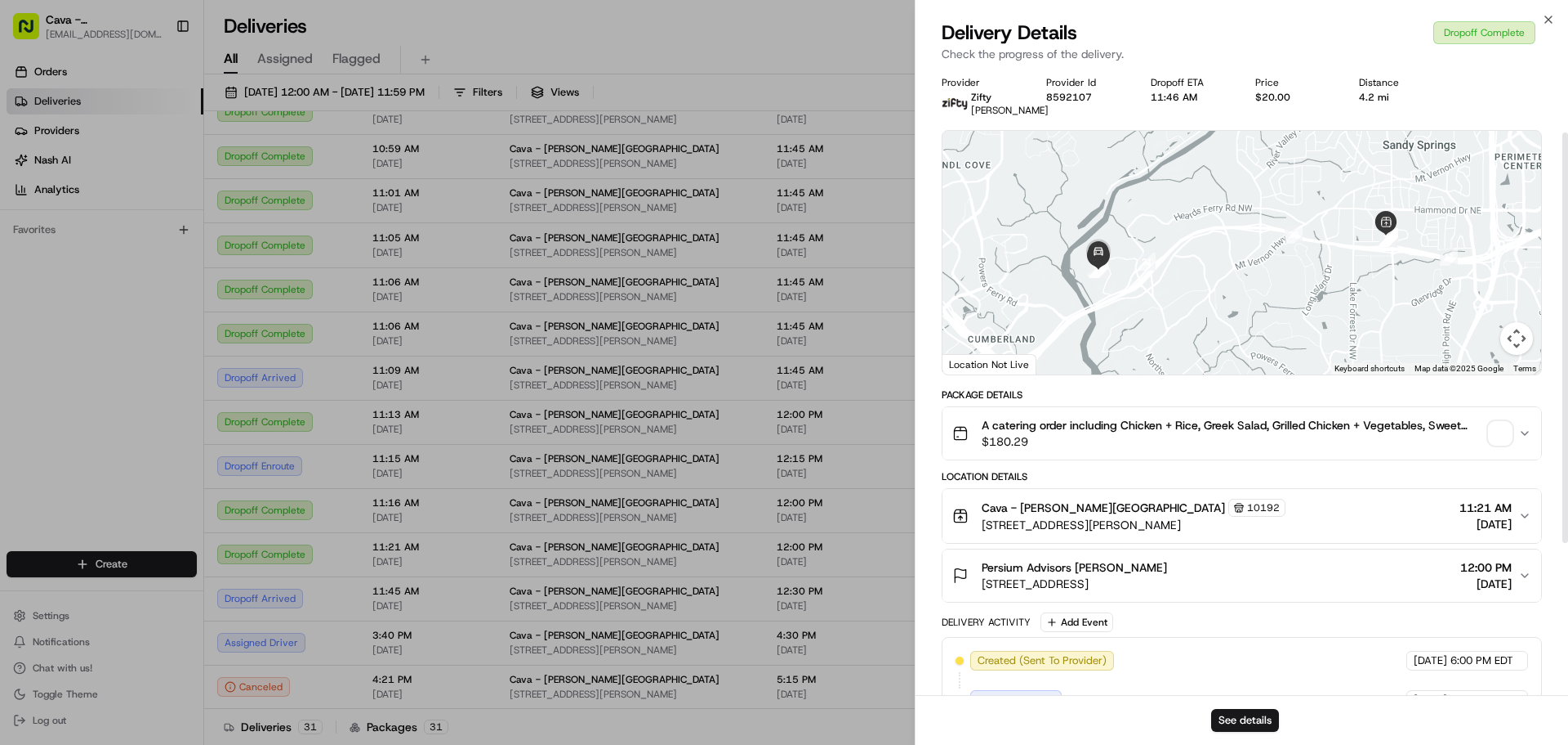
scroll to position [2, 0]
click at [1355, 450] on span "$180.29" at bounding box center [1231, 442] width 501 height 17
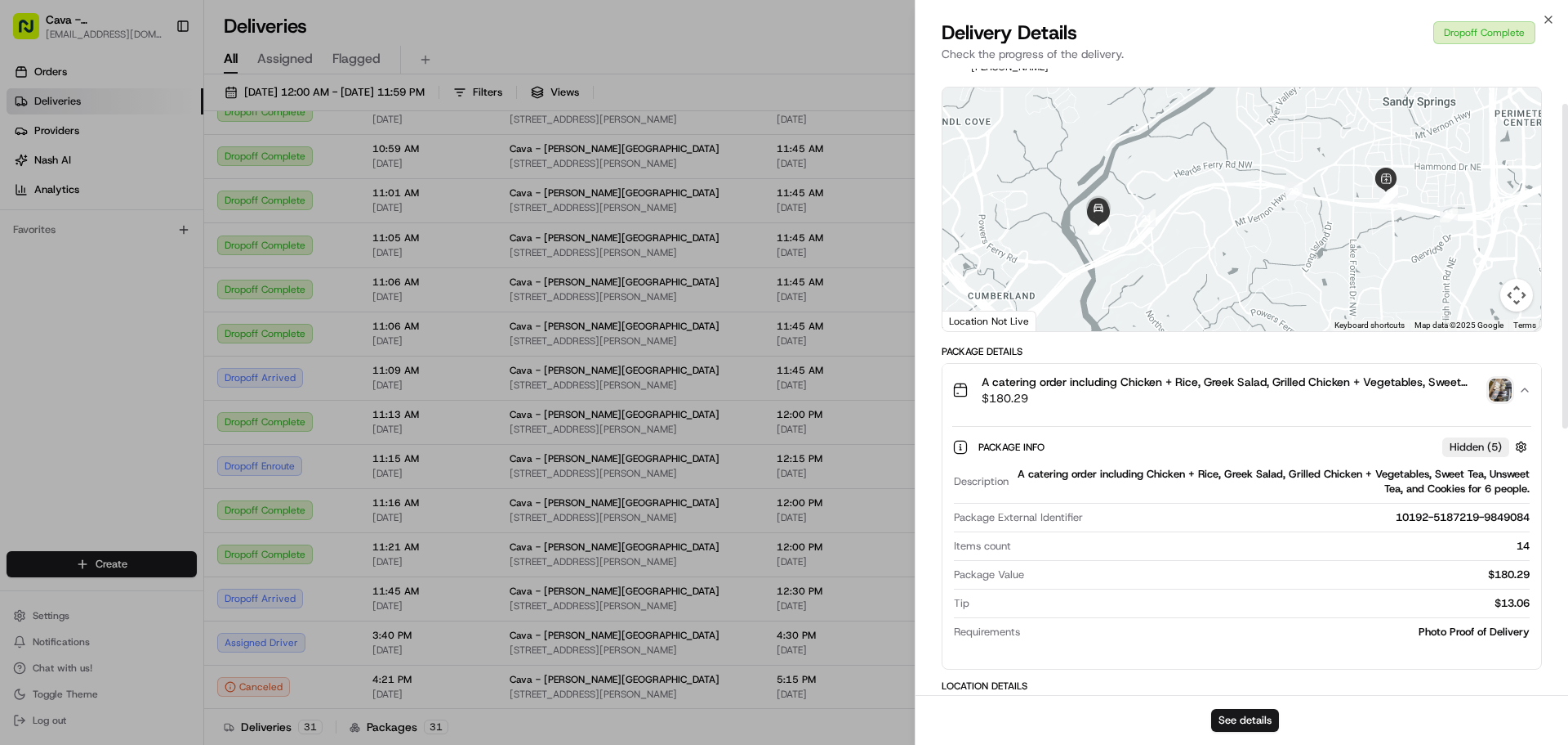
scroll to position [82, 0]
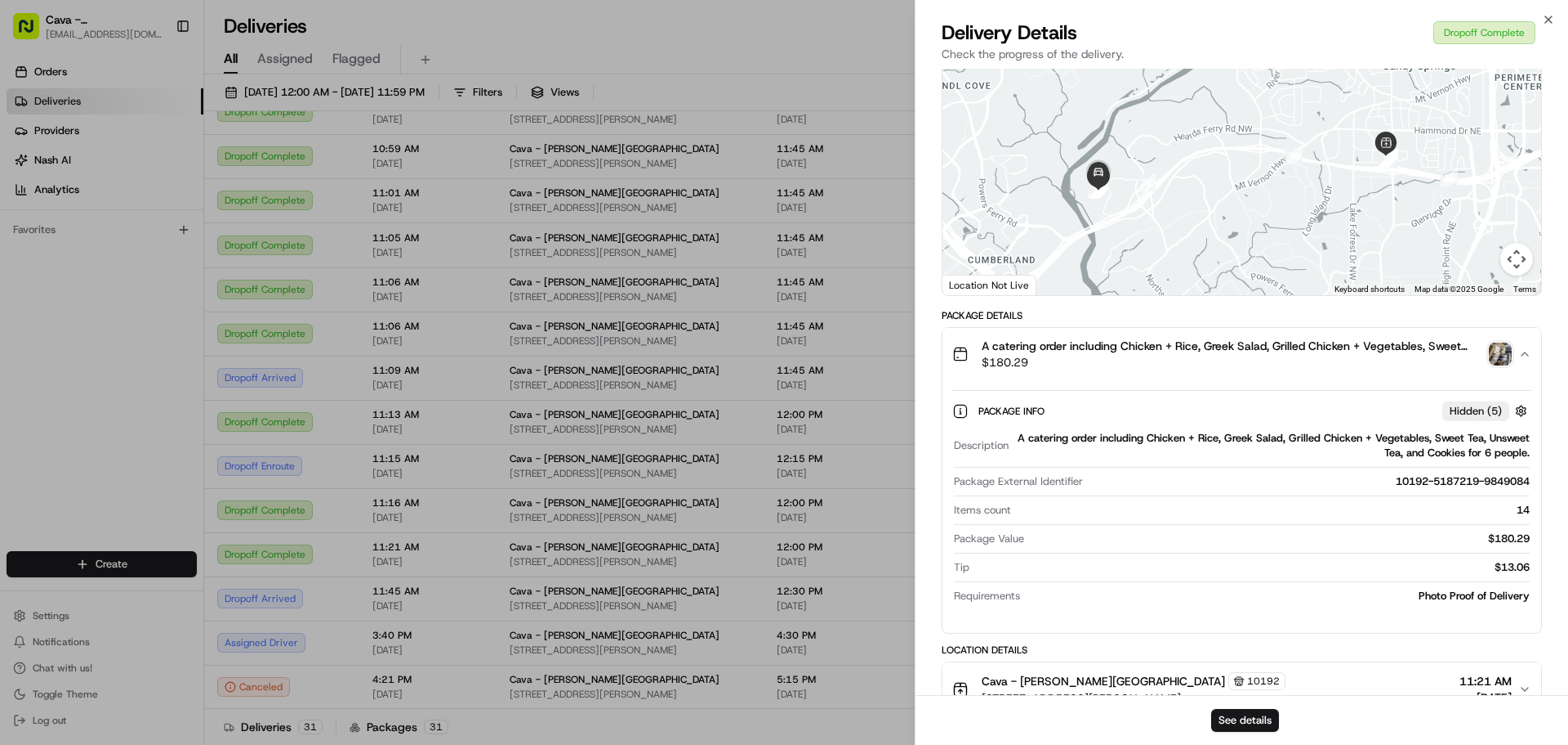
click at [1207, 352] on span "A catering order including Chicken + Rice, Greek Salad, Grilled Chicken + Veget…" at bounding box center [1231, 346] width 501 height 17
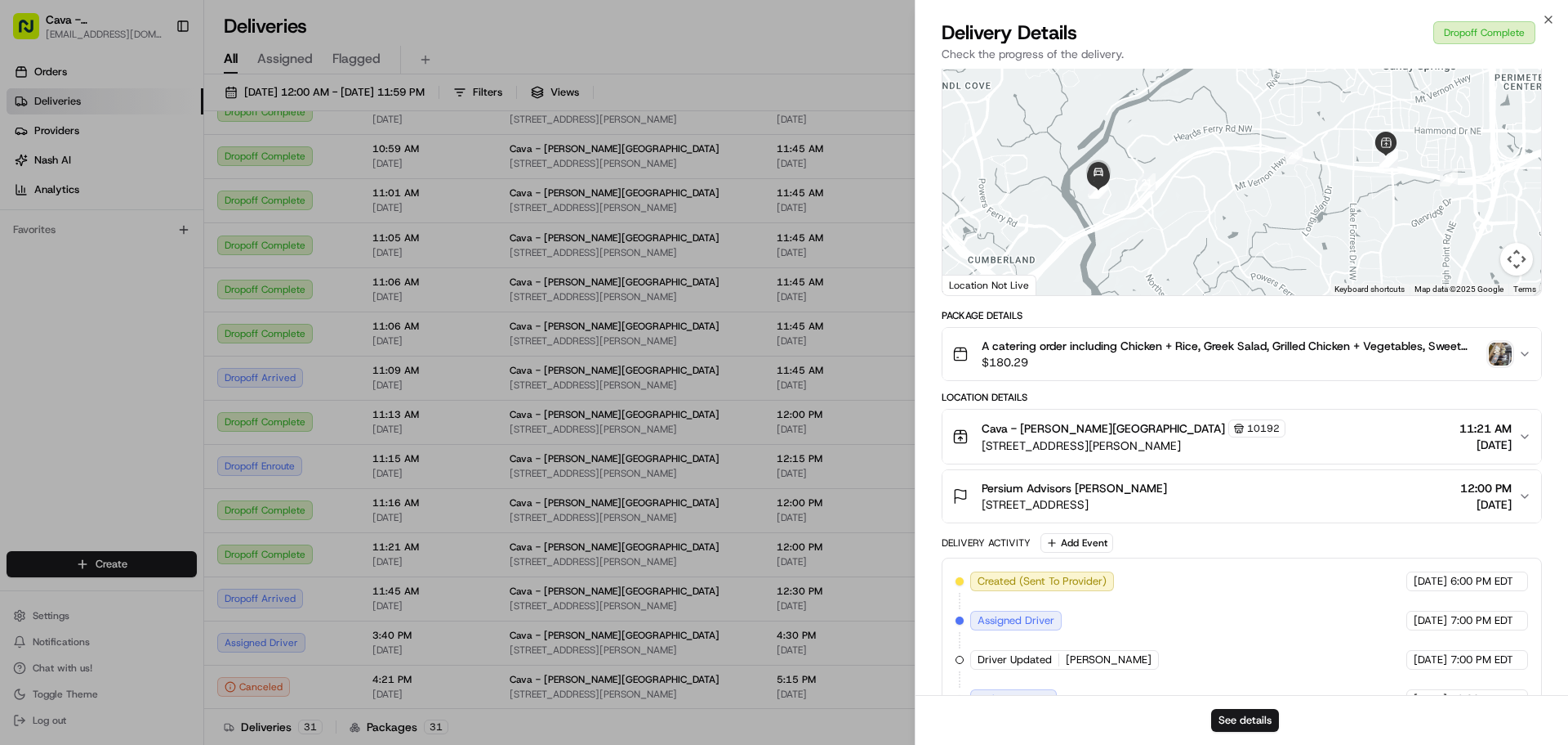
click at [1498, 360] on img "button" at bounding box center [1500, 354] width 23 height 23
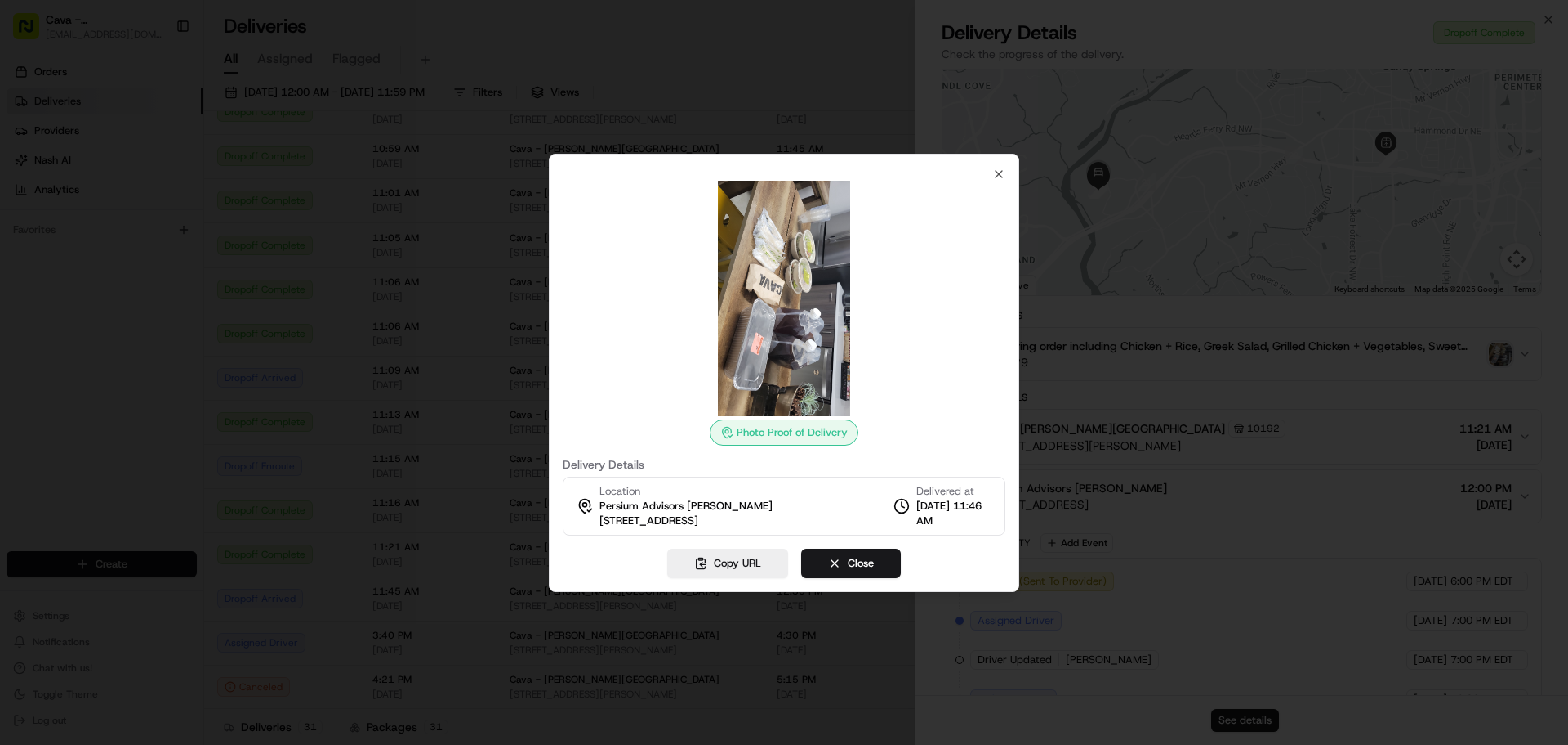
click at [795, 343] on img at bounding box center [784, 298] width 235 height 235
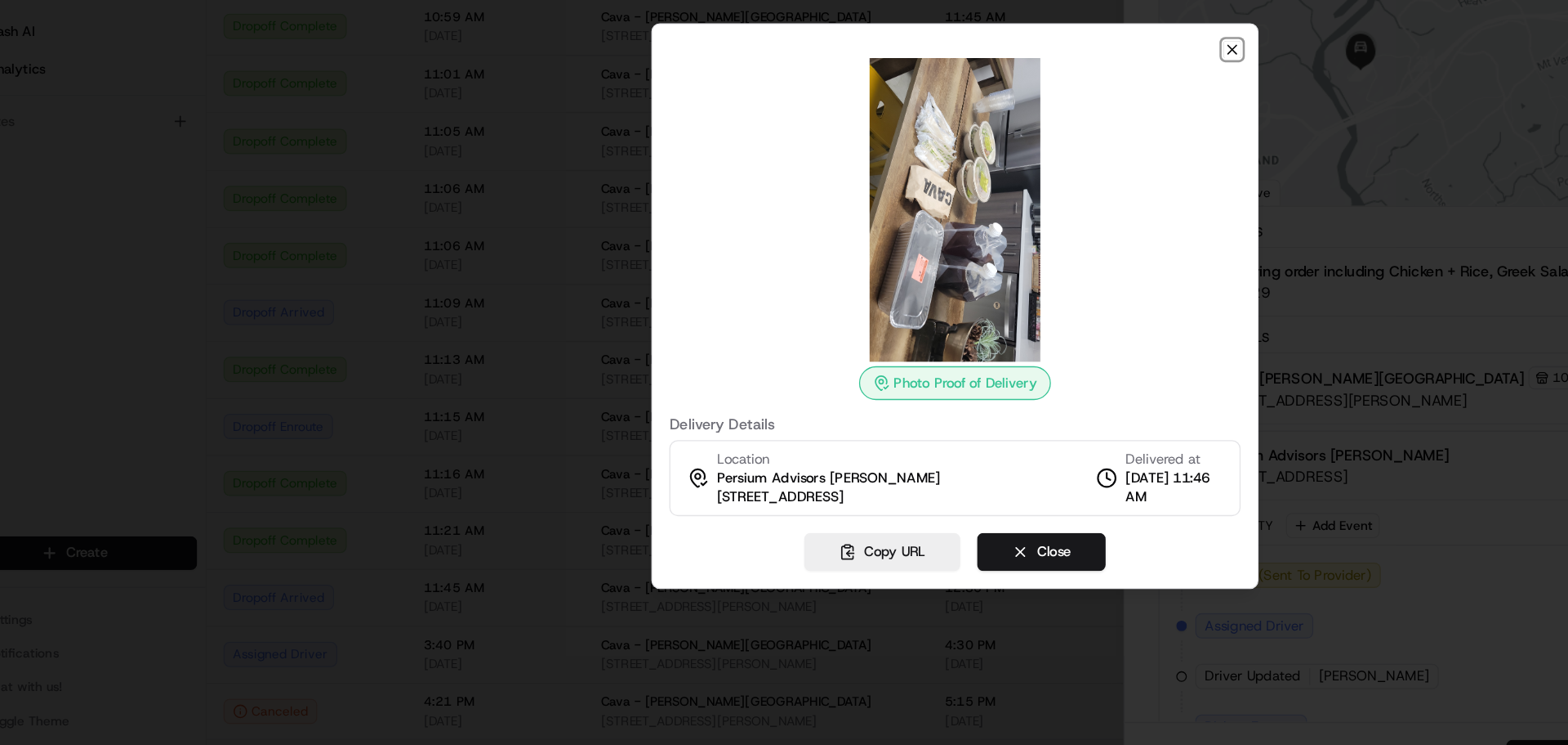
click at [999, 175] on icon "button" at bounding box center [998, 174] width 7 height 7
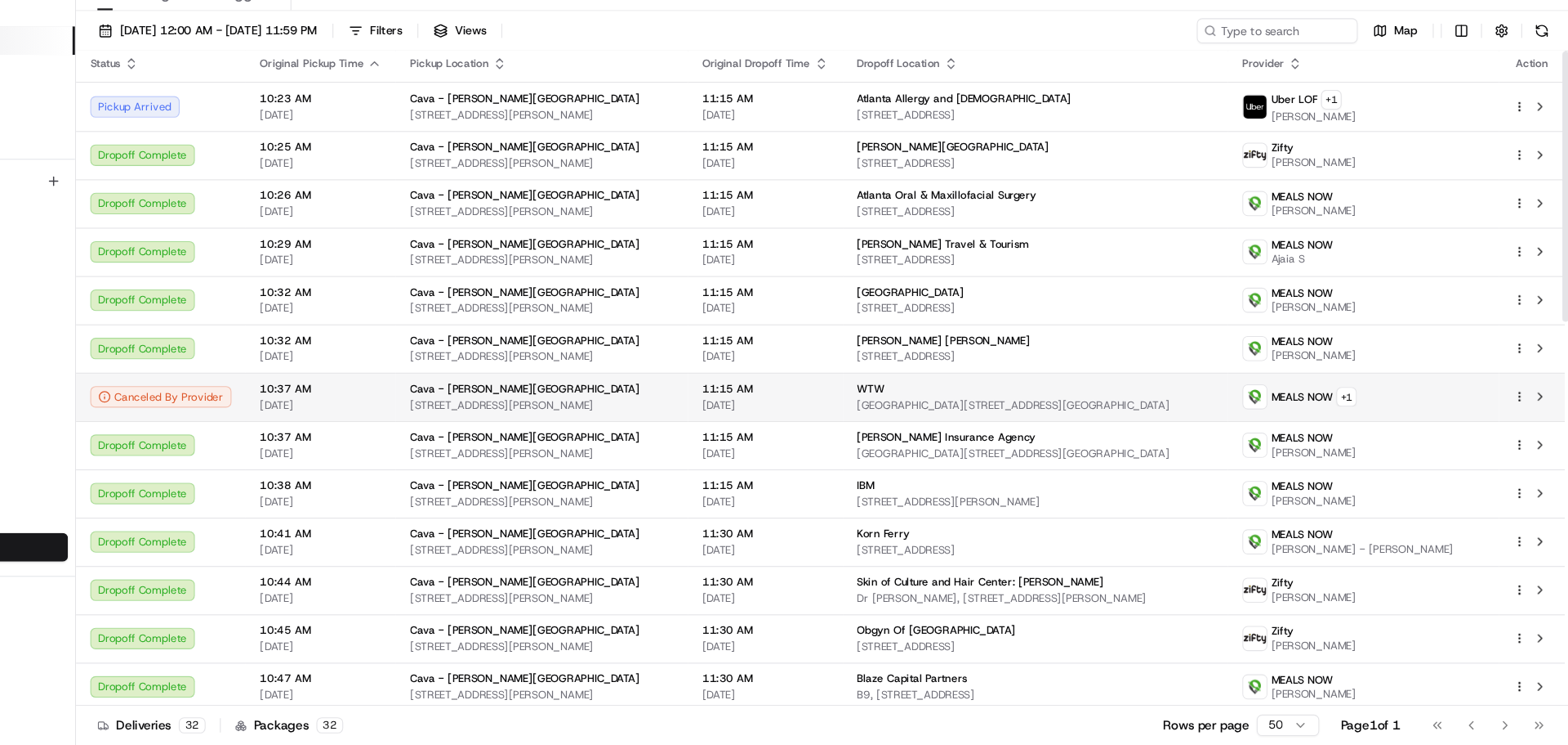
scroll to position [0, 0]
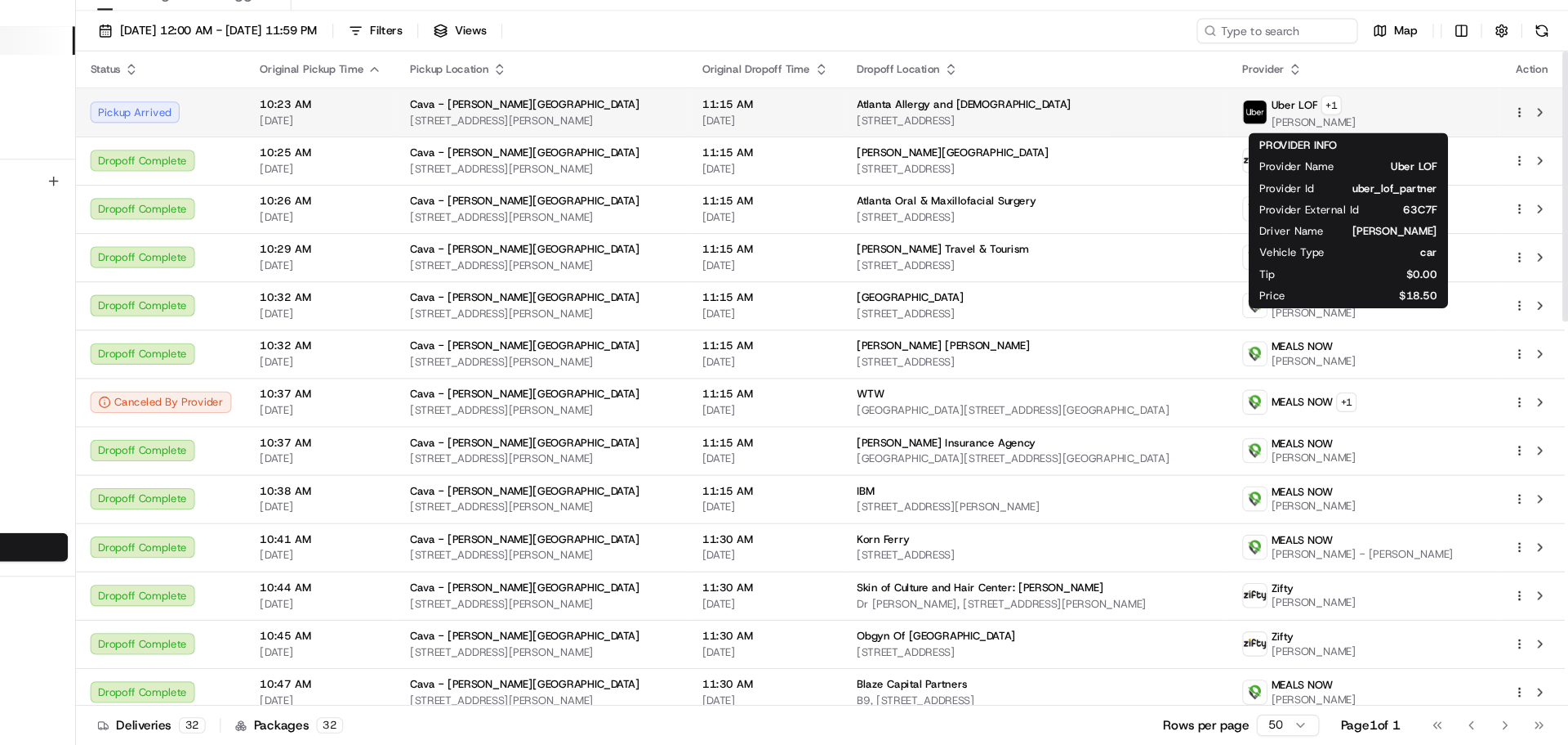
click at [1368, 168] on div "Uber LOF + 1" at bounding box center [1335, 160] width 78 height 18
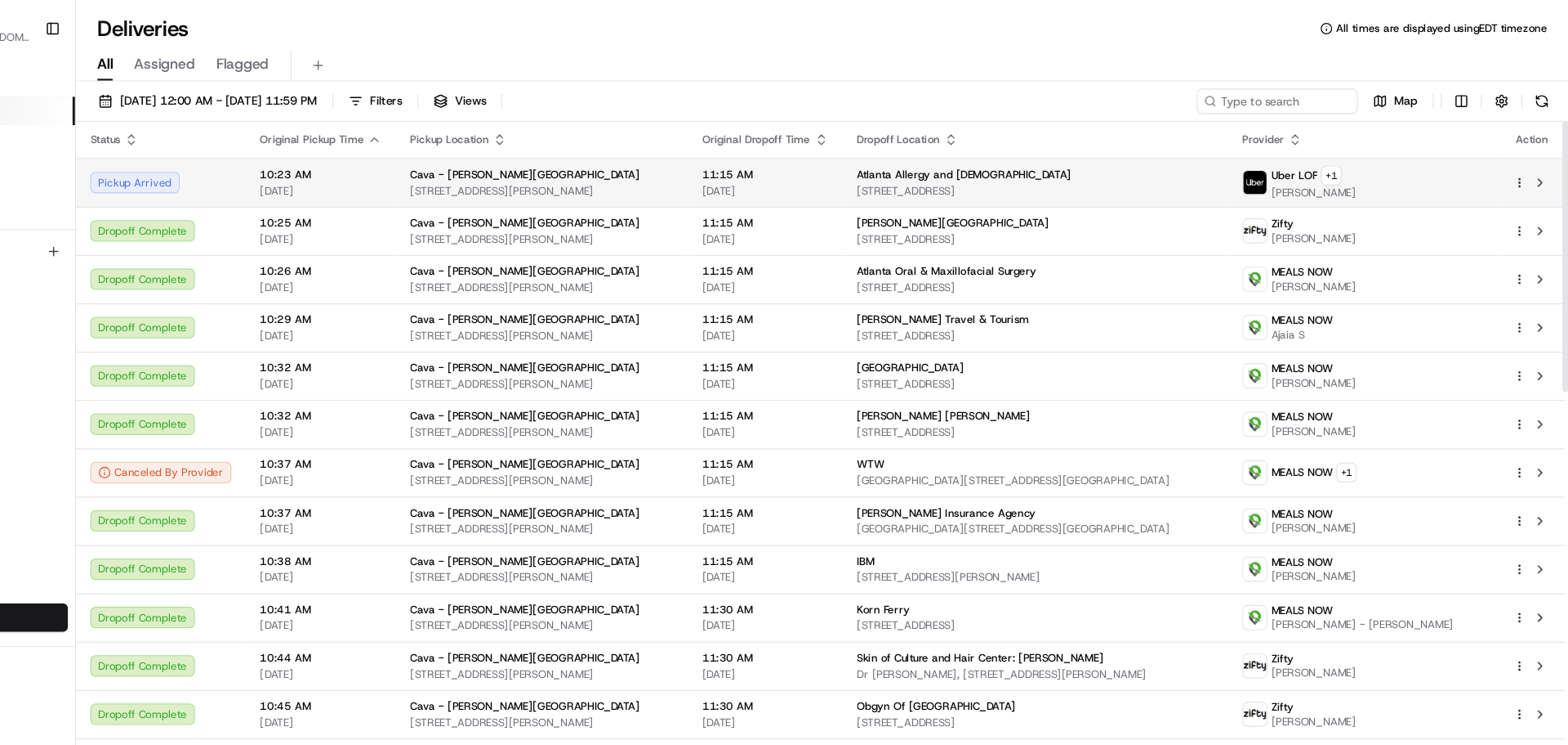
click at [1523, 168] on html "Cava - [PERSON_NAME][GEOGRAPHIC_DATA] [EMAIL_ADDRESS][DOMAIN_NAME] Toggle Sideb…" at bounding box center [784, 372] width 1568 height 745
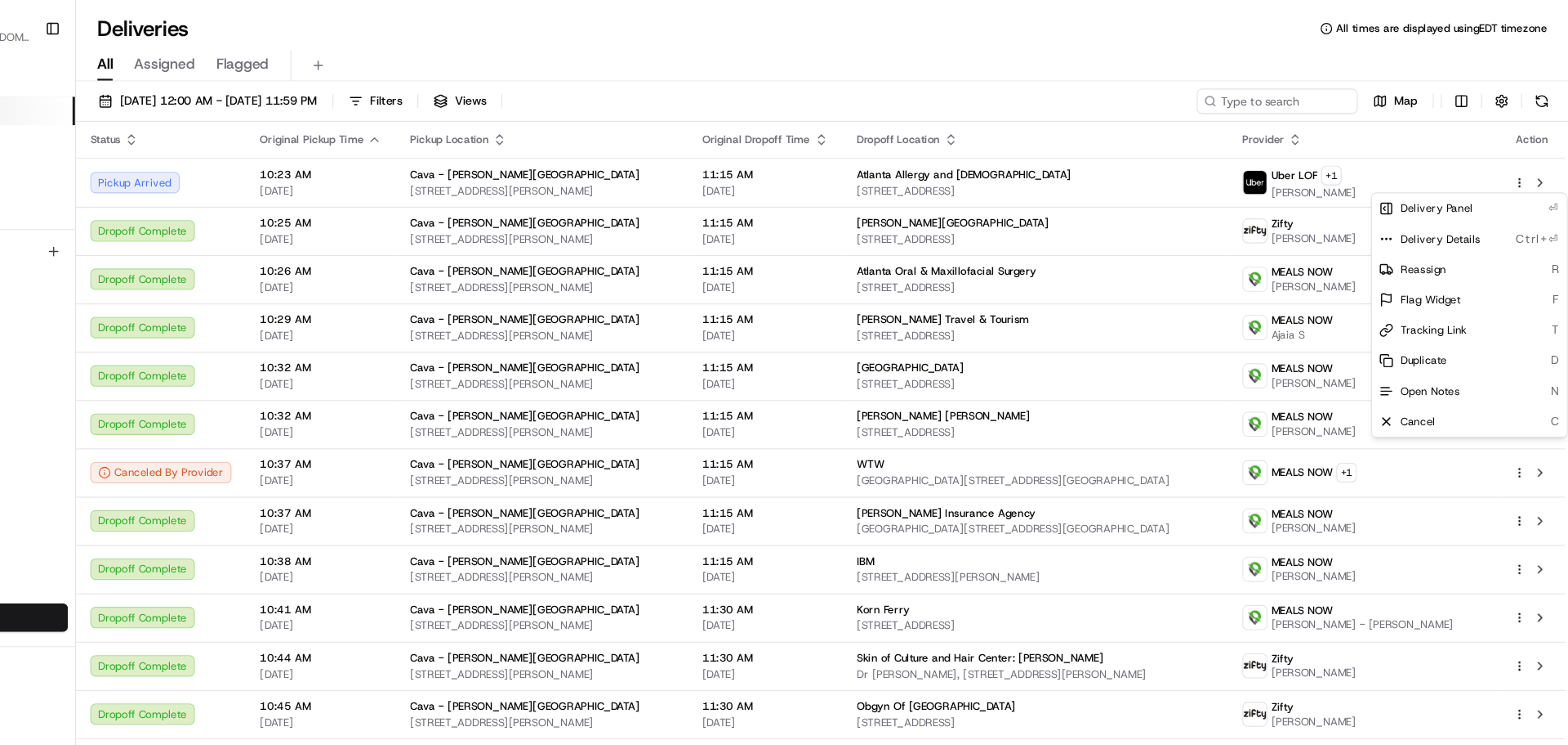
click at [1466, 163] on html "Cava - [PERSON_NAME][GEOGRAPHIC_DATA] [EMAIL_ADDRESS][DOMAIN_NAME] Toggle Sideb…" at bounding box center [784, 372] width 1568 height 745
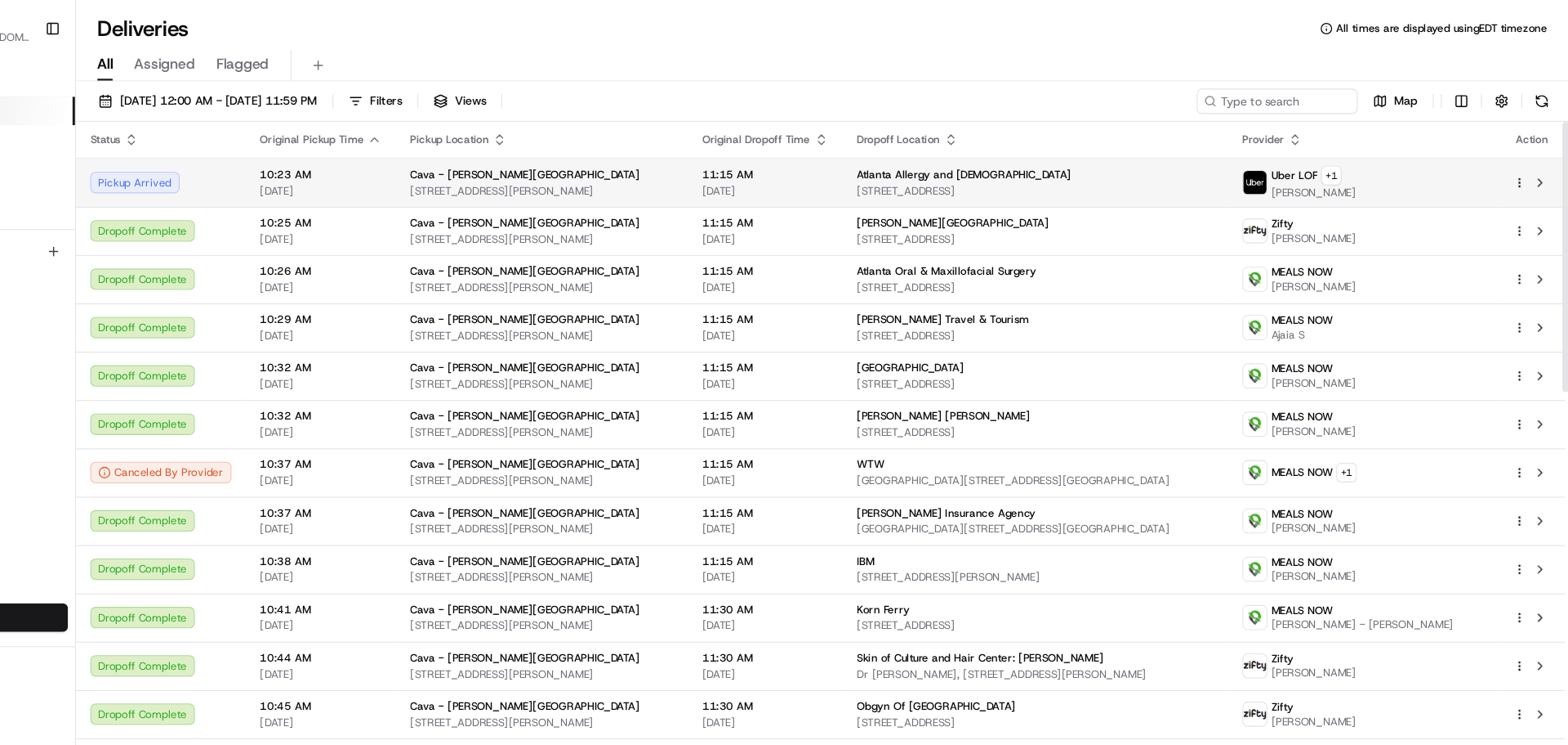
click at [1182, 173] on span "[STREET_ADDRESS]" at bounding box center [1081, 174] width 327 height 13
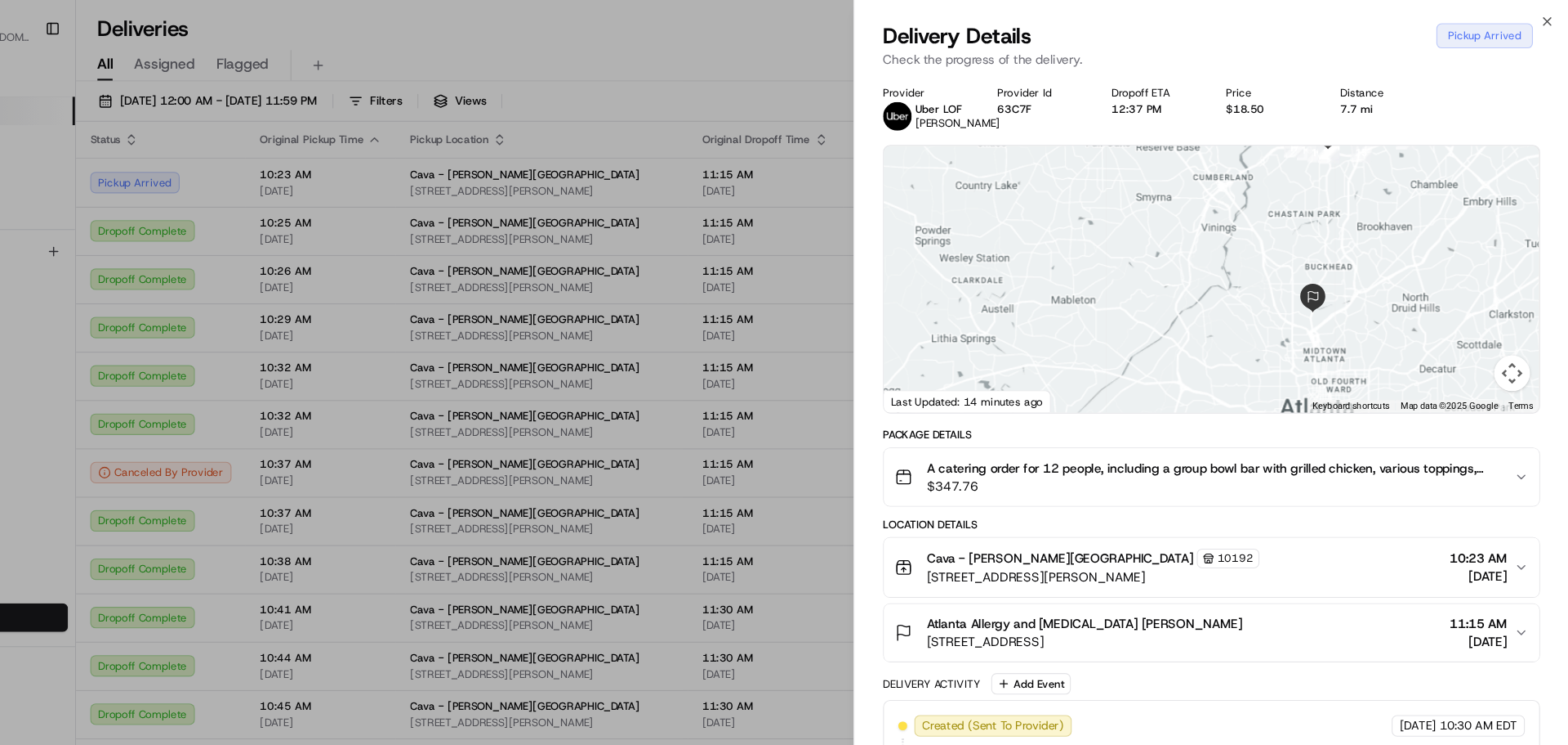
click at [1519, 442] on icon "button" at bounding box center [1525, 435] width 13 height 13
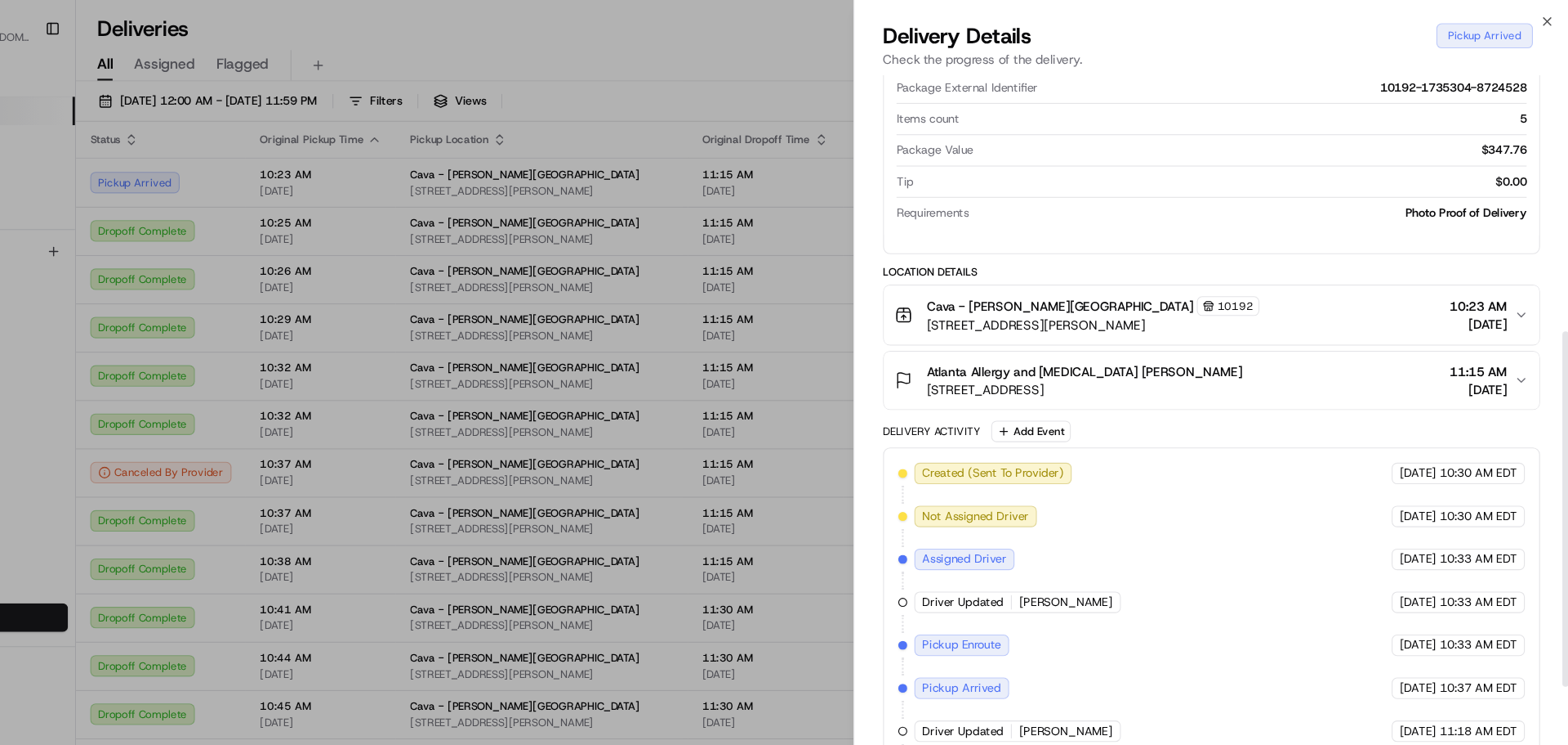
scroll to position [581, 0]
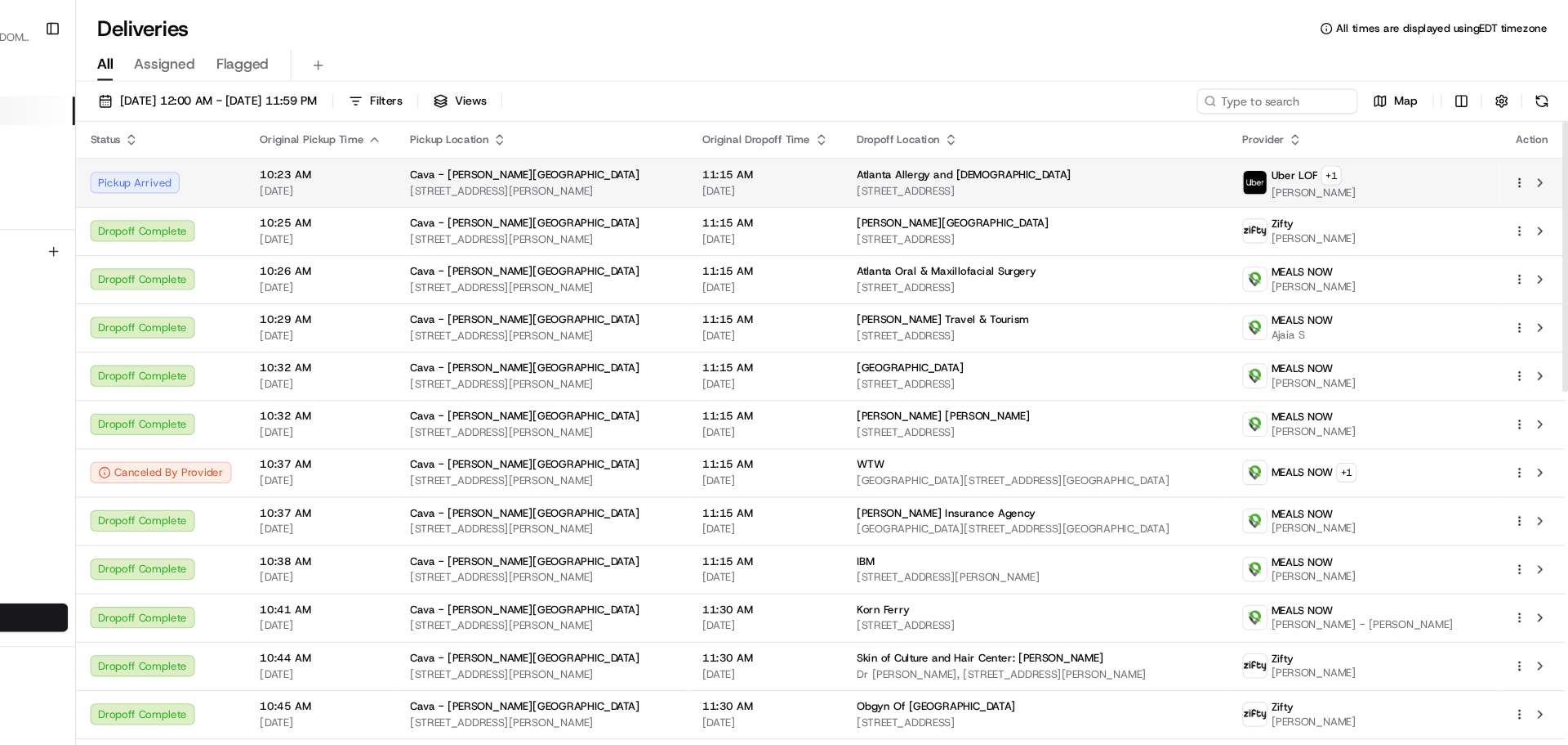
click at [1530, 163] on div at bounding box center [1534, 167] width 35 height 20
click at [1520, 167] on html "Cava - [PERSON_NAME][GEOGRAPHIC_DATA] [EMAIL_ADDRESS][DOMAIN_NAME] Toggle Sideb…" at bounding box center [784, 372] width 1568 height 745
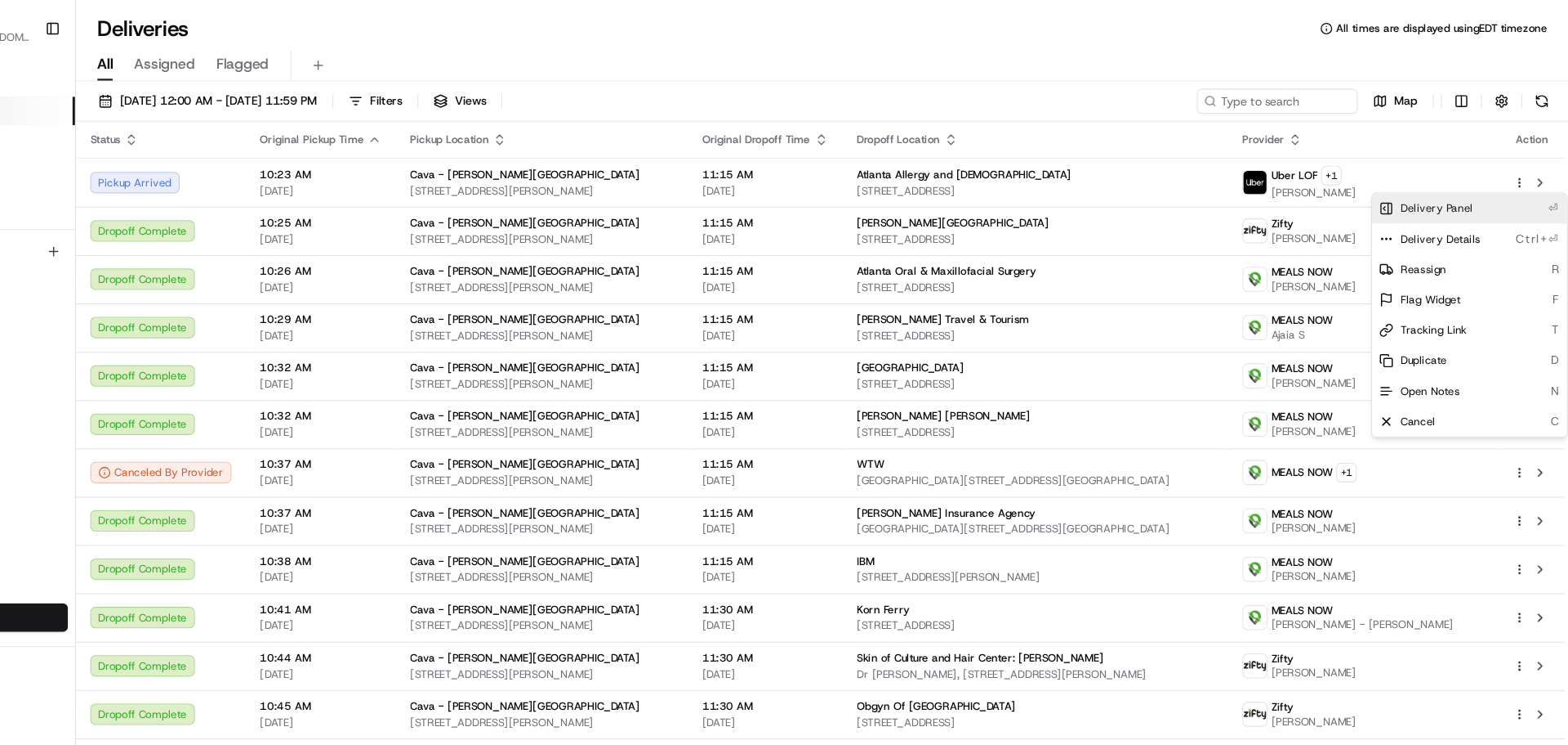
click at [1467, 192] on span "Delivery Panel" at bounding box center [1448, 190] width 66 height 13
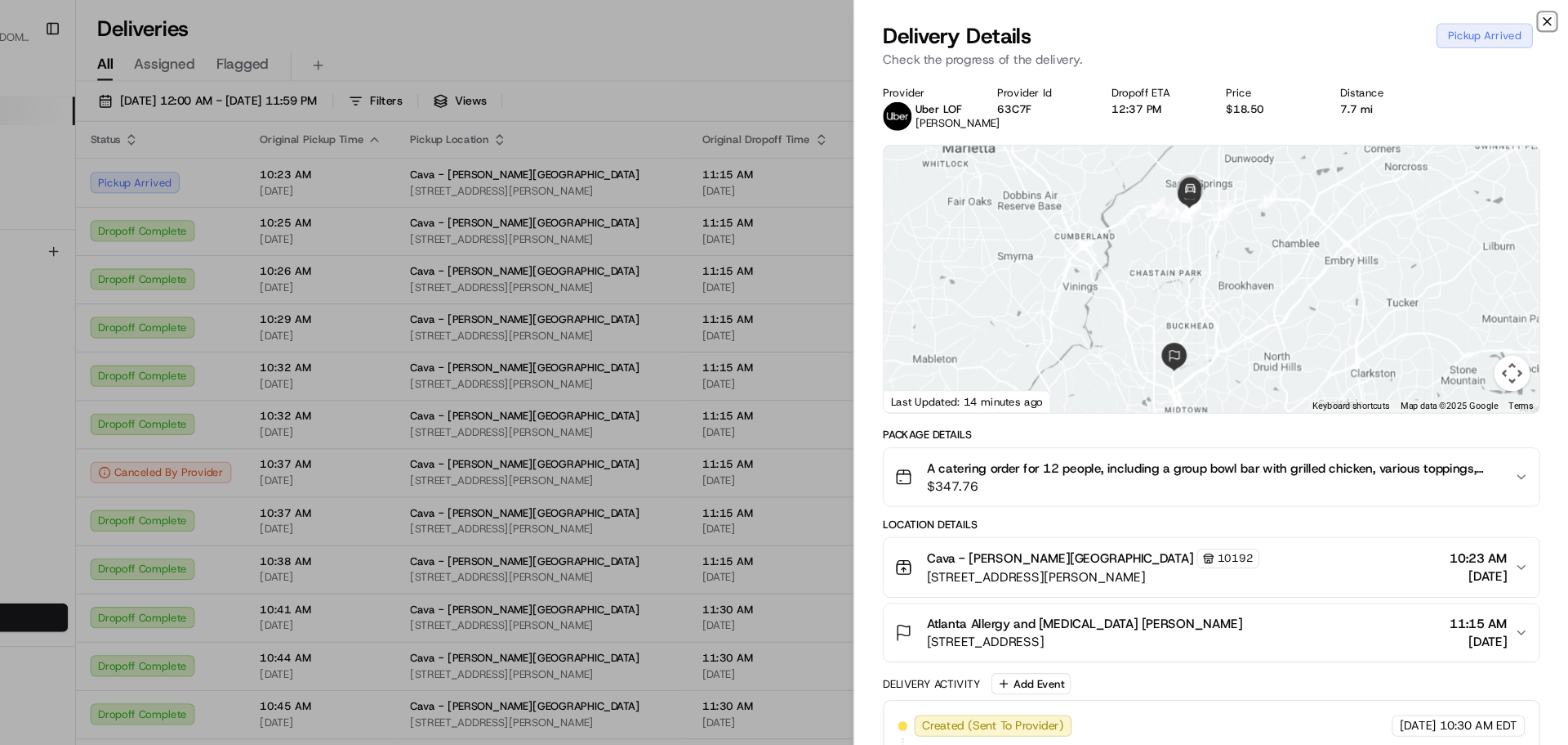
click at [1545, 17] on icon "button" at bounding box center [1548, 20] width 7 height 7
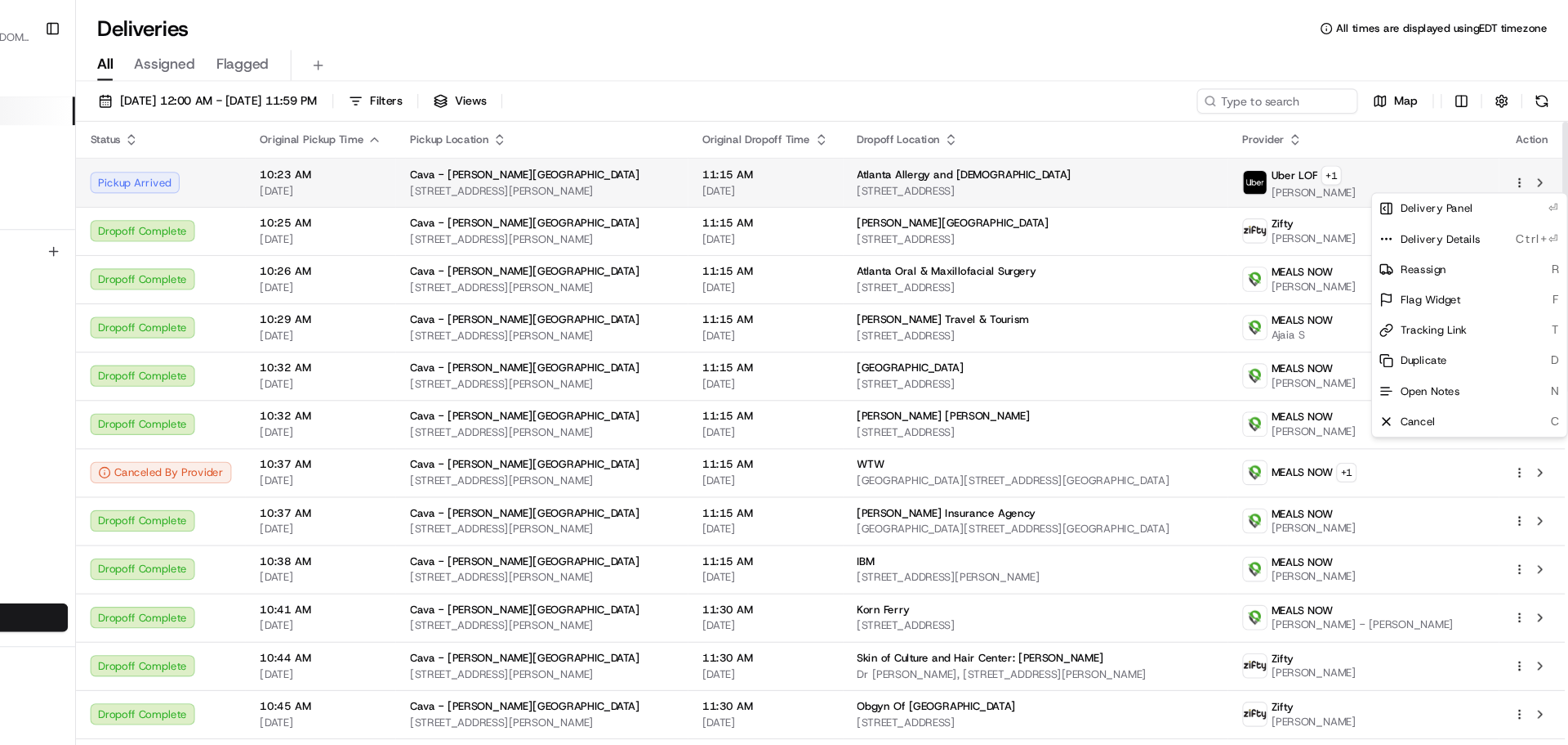
click at [961, 163] on span "Atlanta Allergy and [DEMOGRAPHIC_DATA]" at bounding box center [1016, 159] width 196 height 13
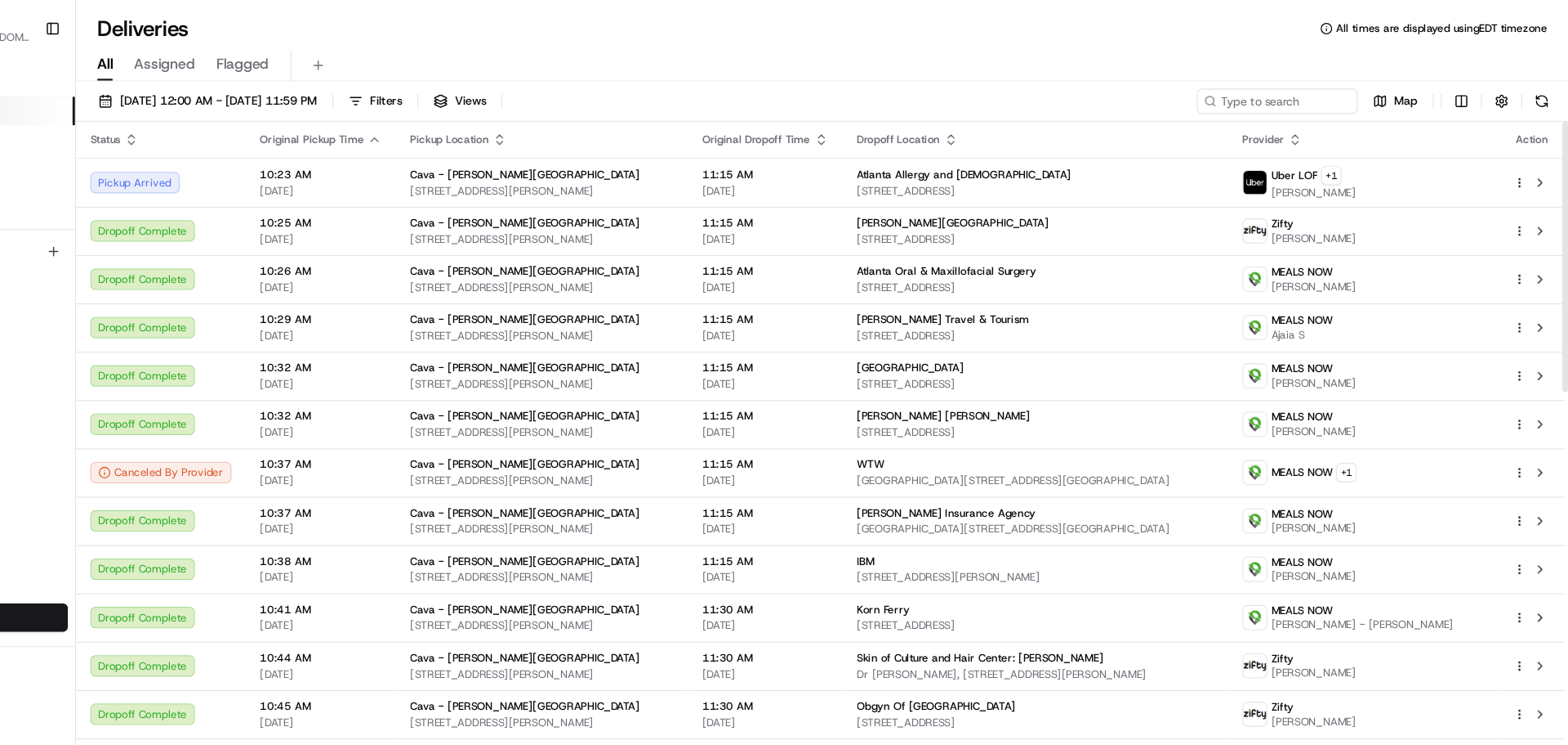
click at [163, 329] on div "Orders Deliveries Providers [PERSON_NAME] Analytics Favorites" at bounding box center [102, 306] width 203 height 508
